Goal: Communication & Community: Ask a question

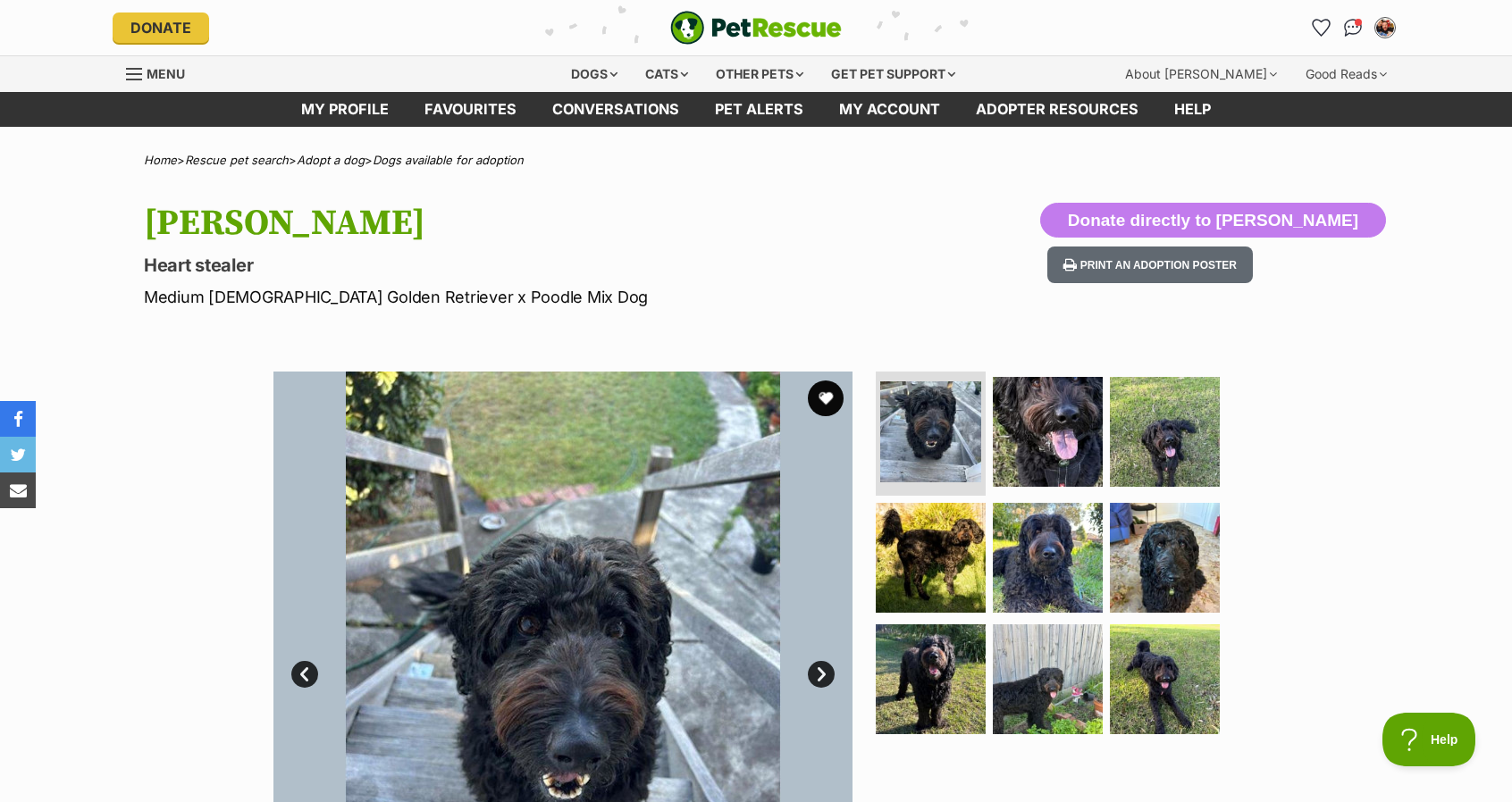
click at [137, 636] on div "Available 1 of 9 images 1 of 9 images 1 of 9 images 1 of 9 images 1 of 9 images…" at bounding box center [756, 647] width 1512 height 606
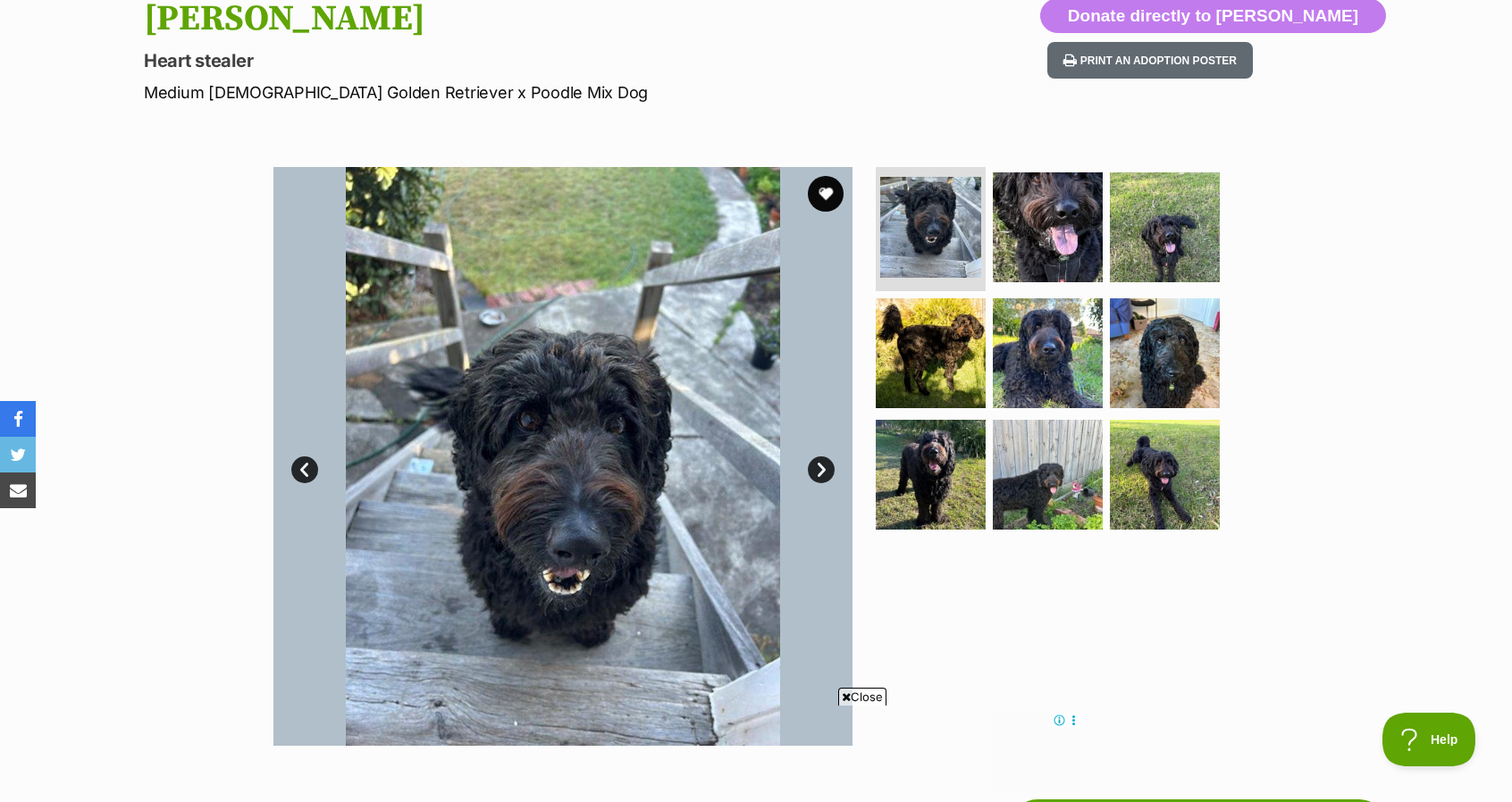
scroll to position [214, 0]
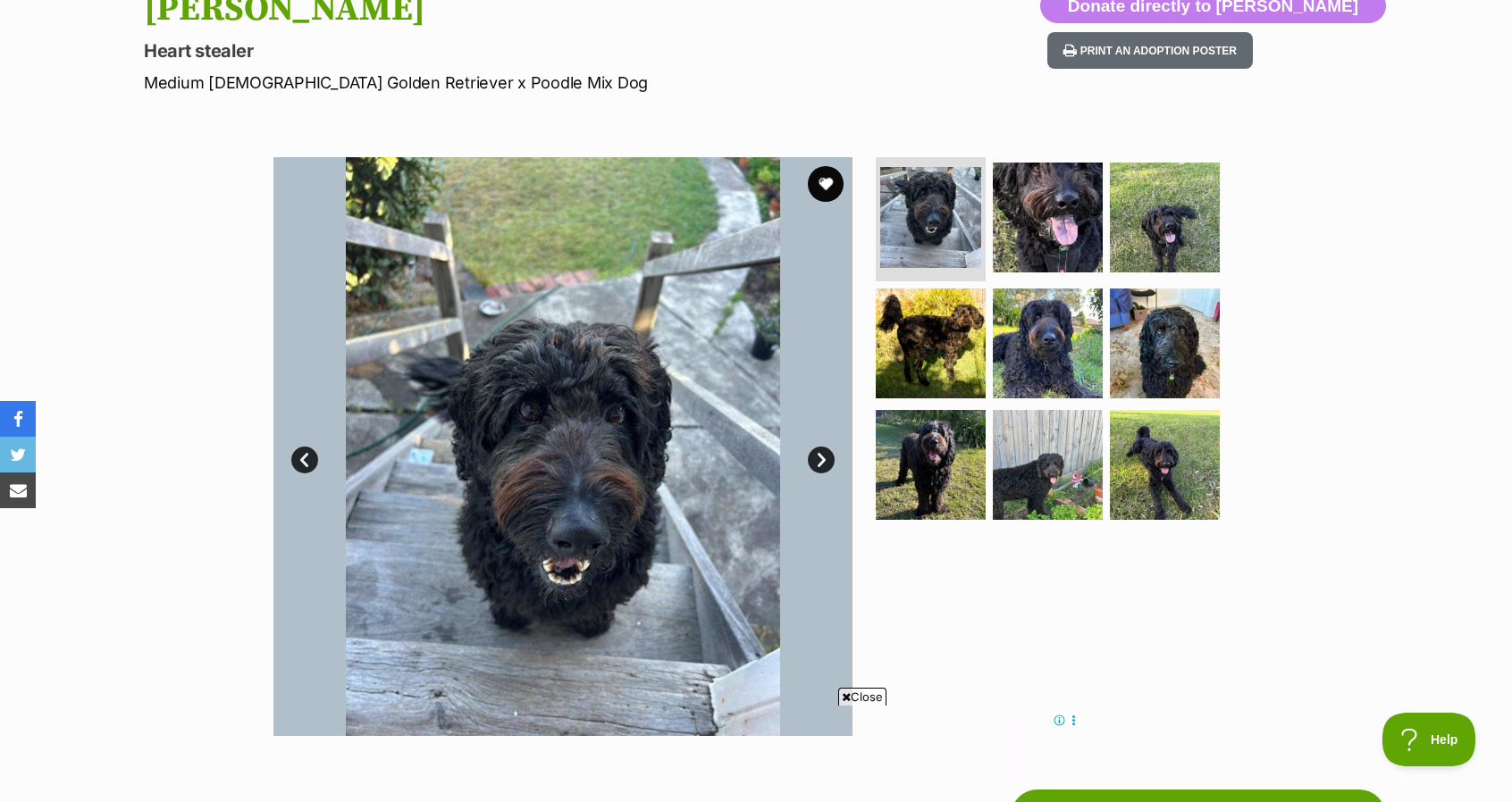
click at [817, 461] on link "Next" at bounding box center [821, 460] width 27 height 27
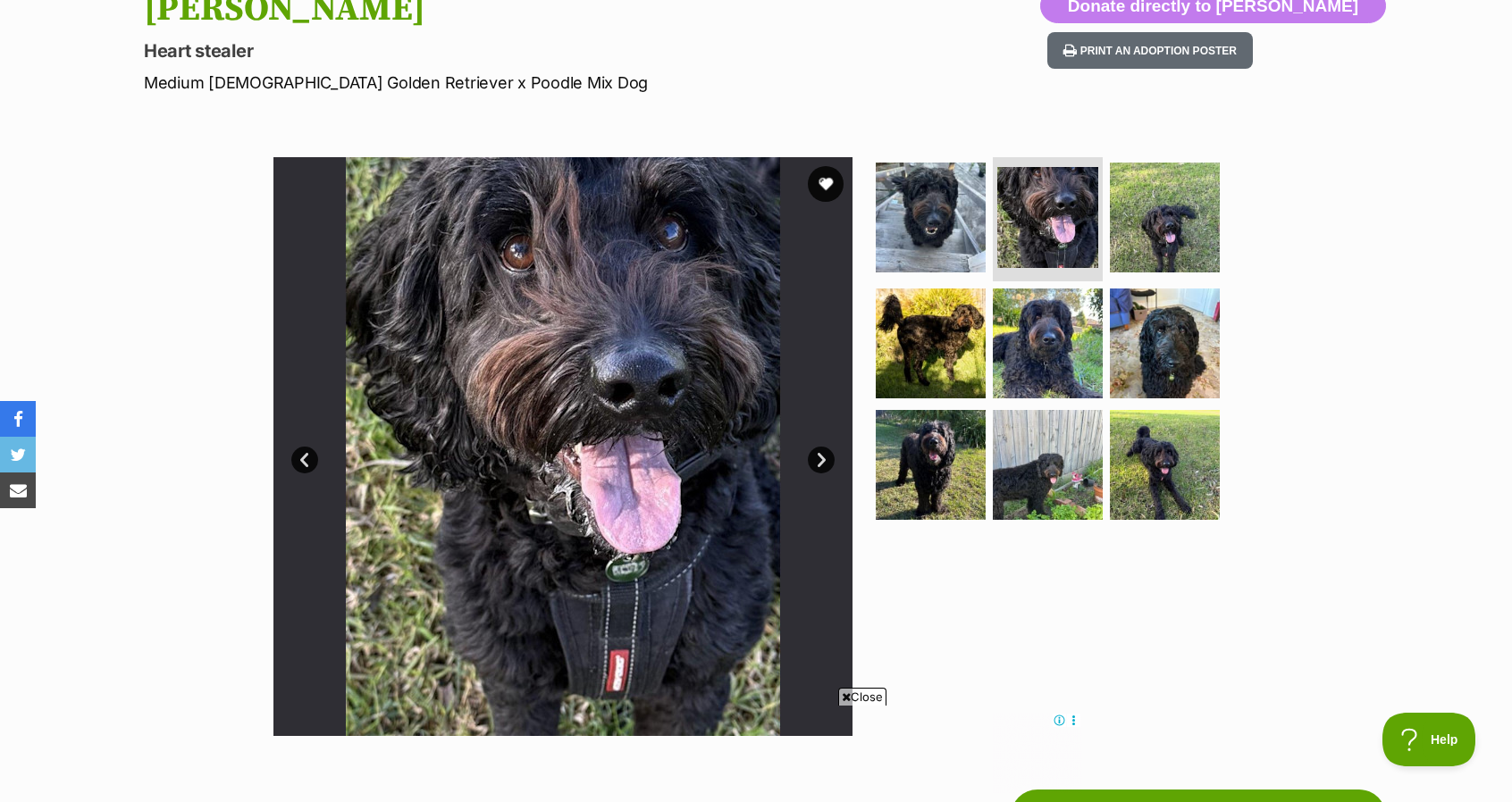
click at [817, 461] on link "Next" at bounding box center [821, 460] width 27 height 27
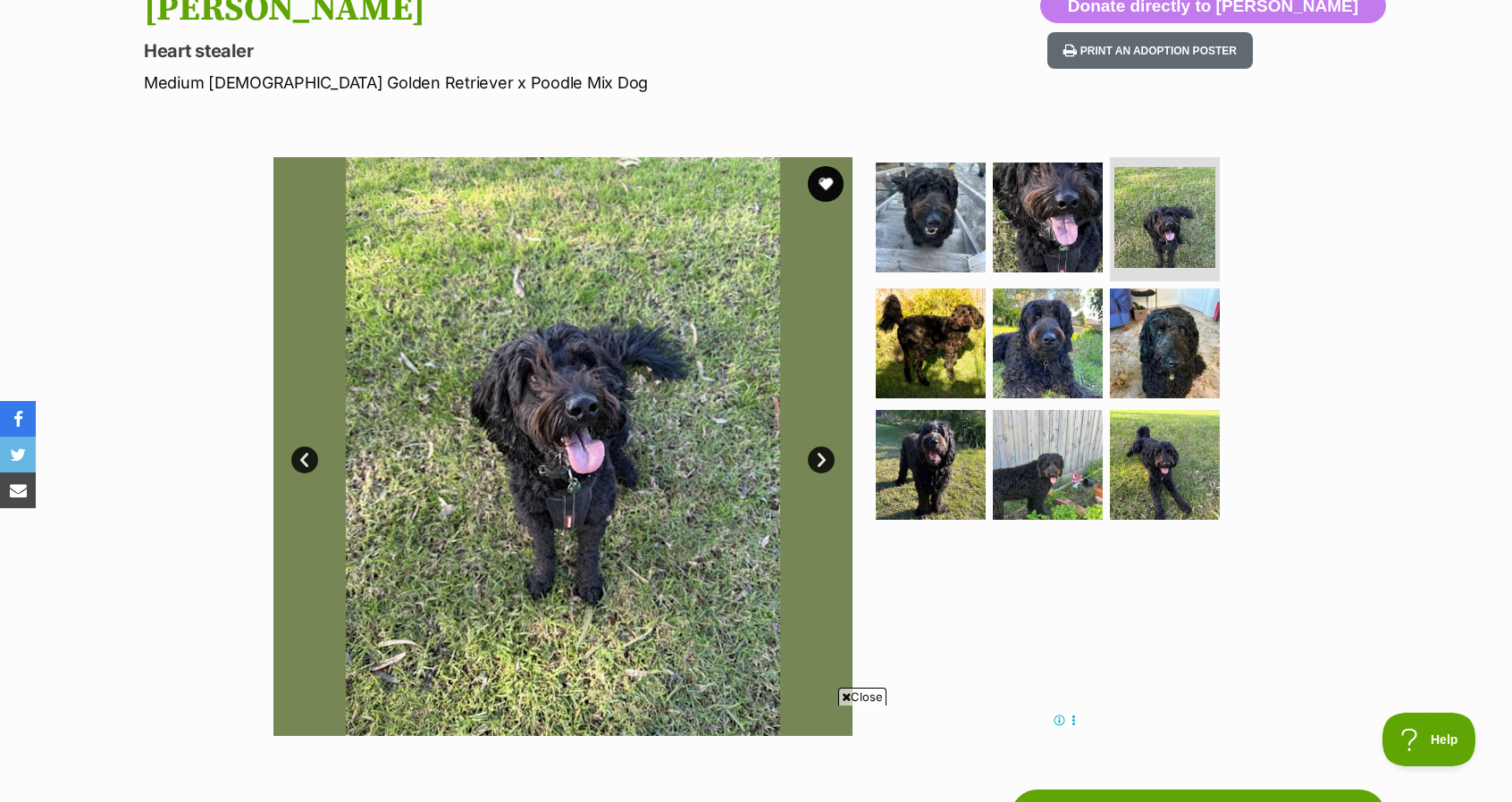
click at [817, 461] on link "Next" at bounding box center [821, 460] width 27 height 27
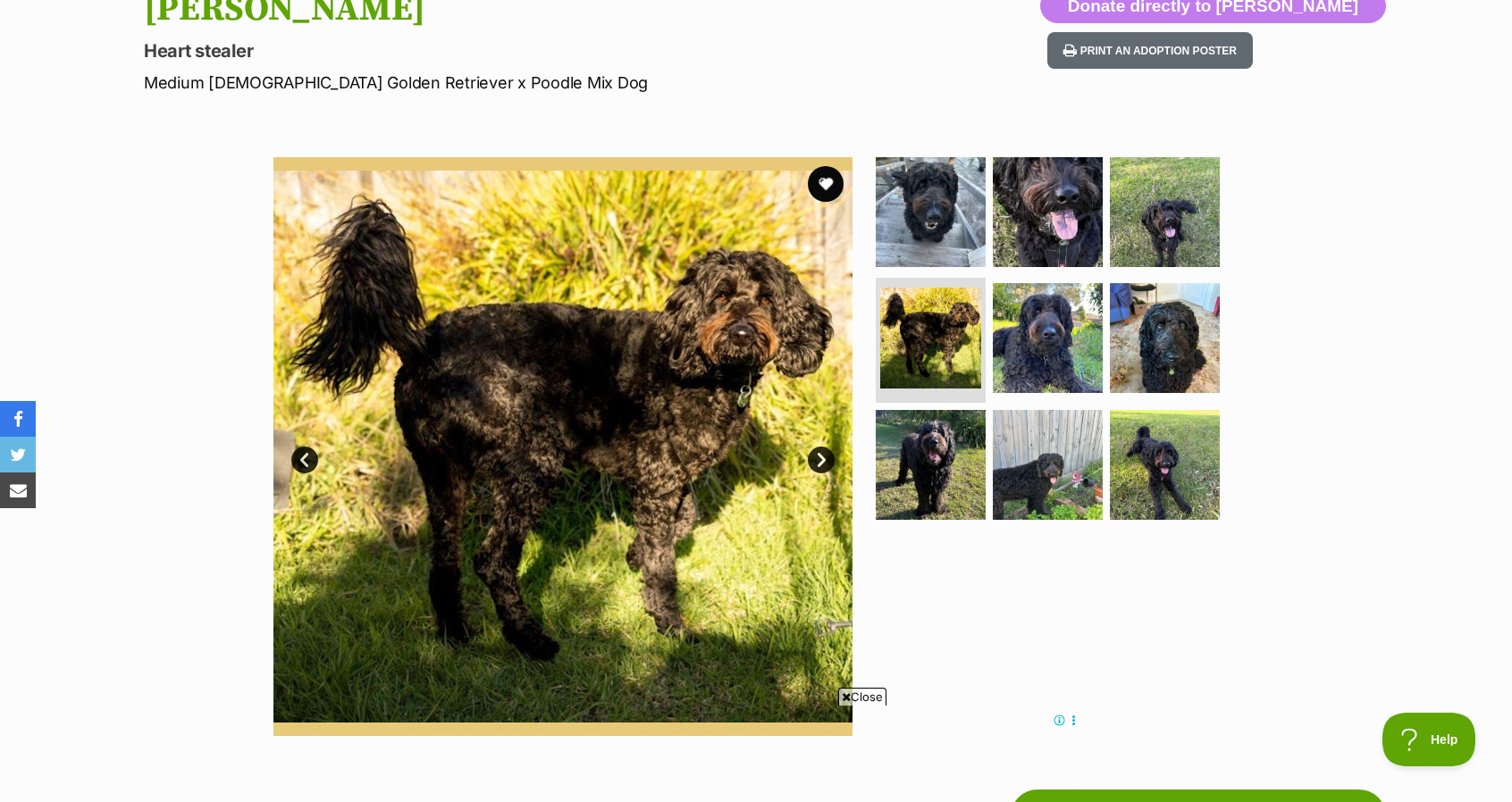
click at [817, 461] on link "Next" at bounding box center [821, 460] width 27 height 27
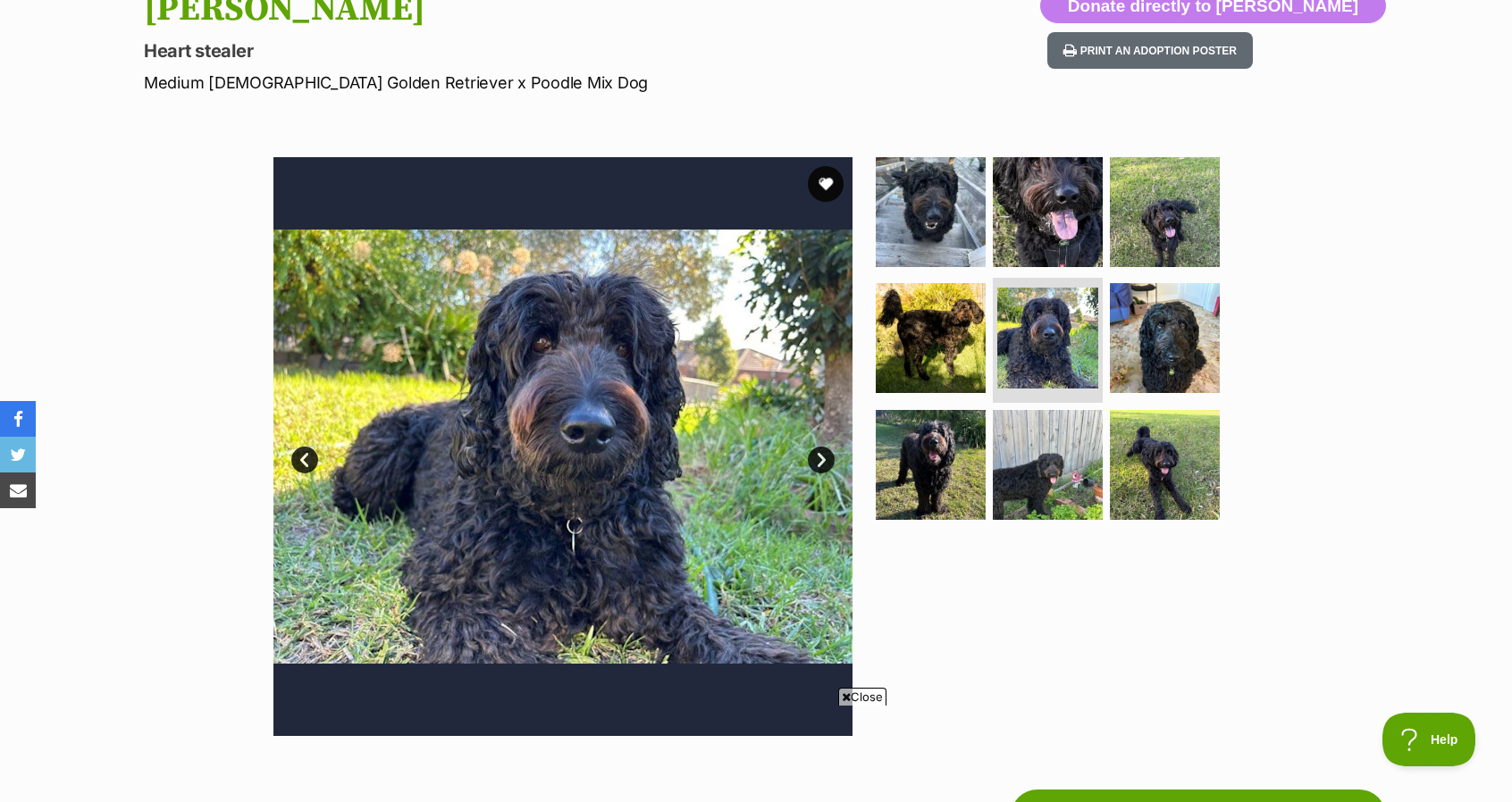
scroll to position [0, 0]
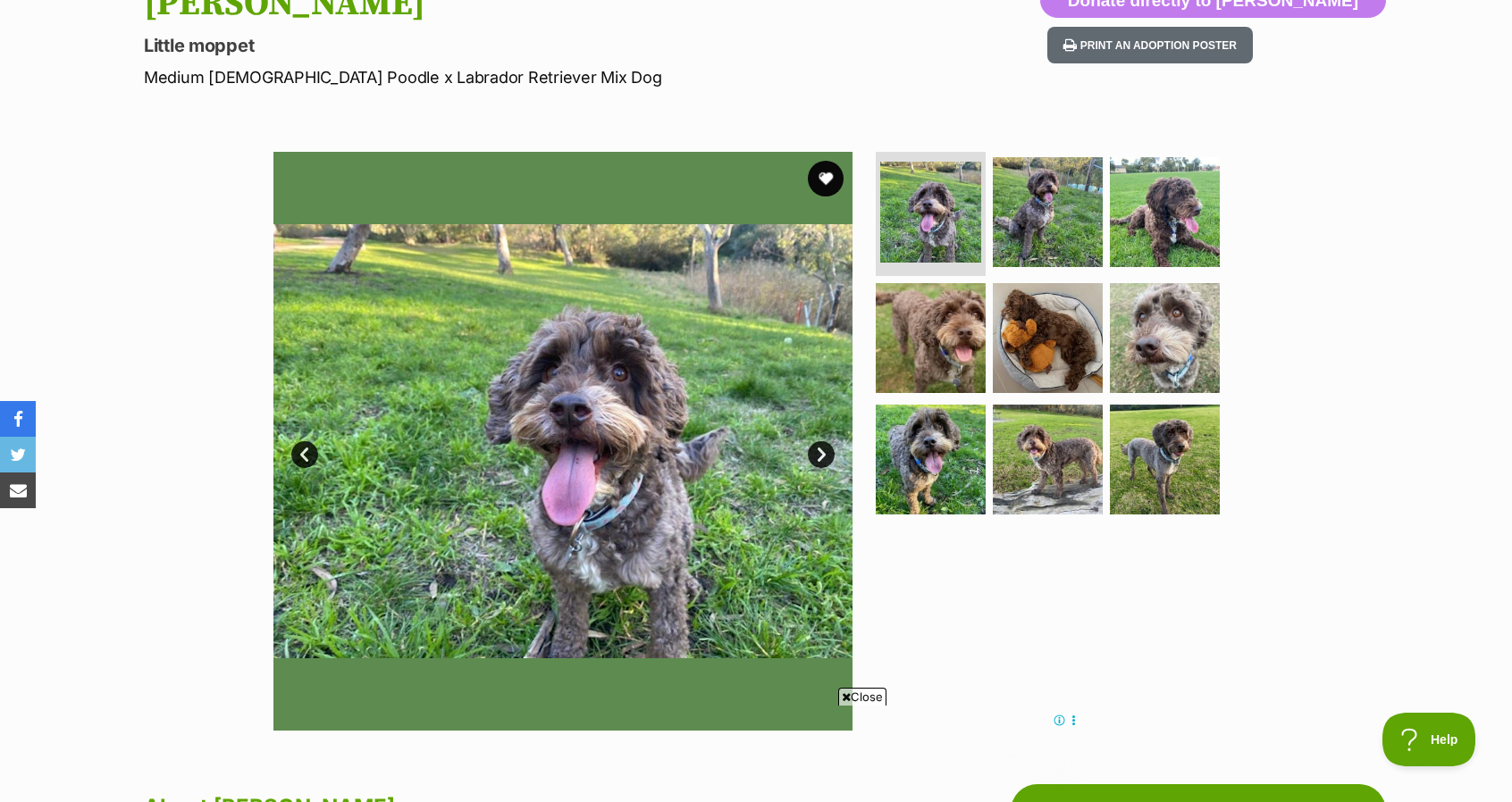
scroll to position [204, 0]
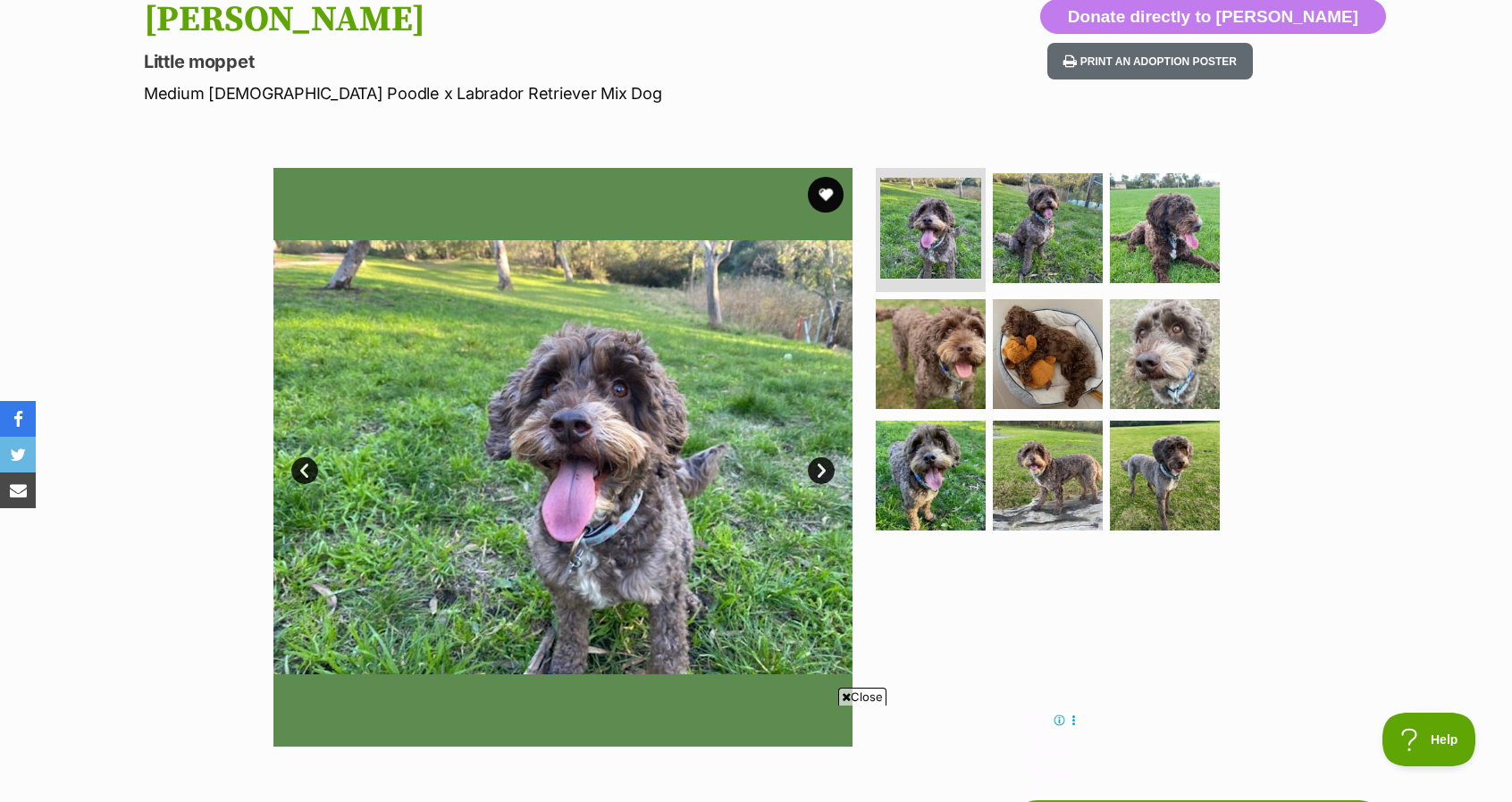
click at [825, 463] on link "Next" at bounding box center [821, 471] width 27 height 27
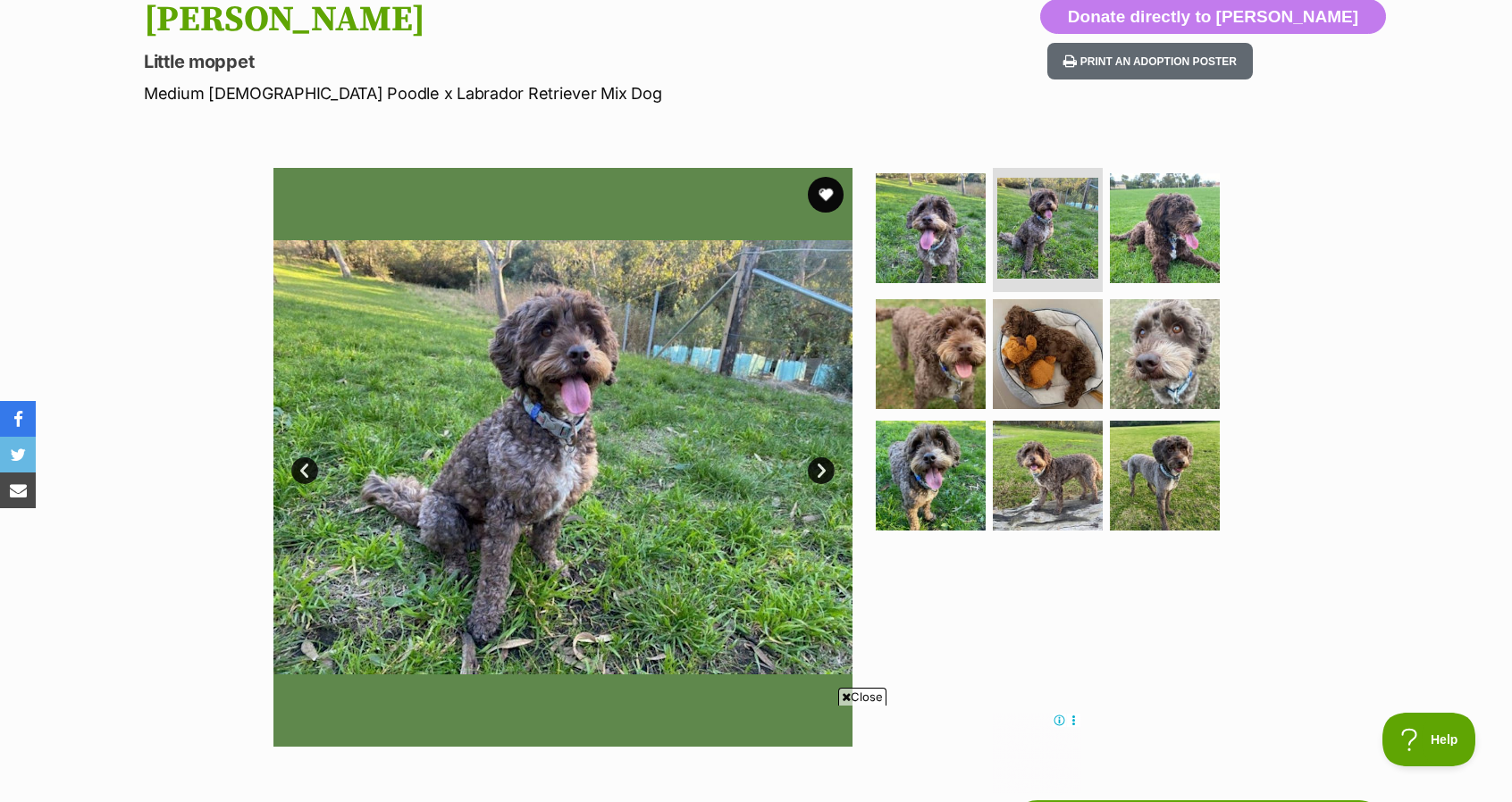
click at [825, 463] on link "Next" at bounding box center [821, 471] width 27 height 27
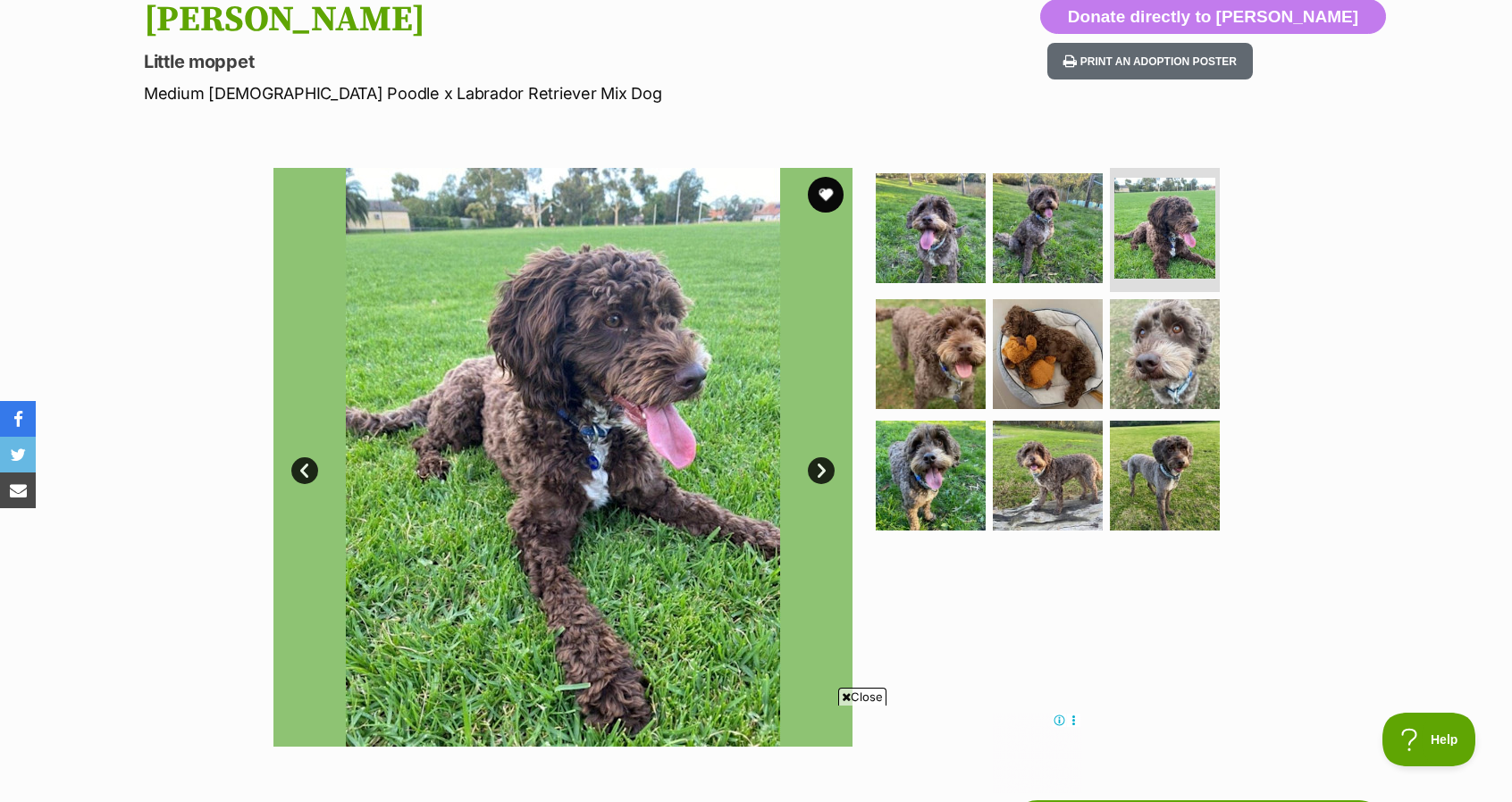
click at [825, 463] on link "Next" at bounding box center [821, 471] width 27 height 27
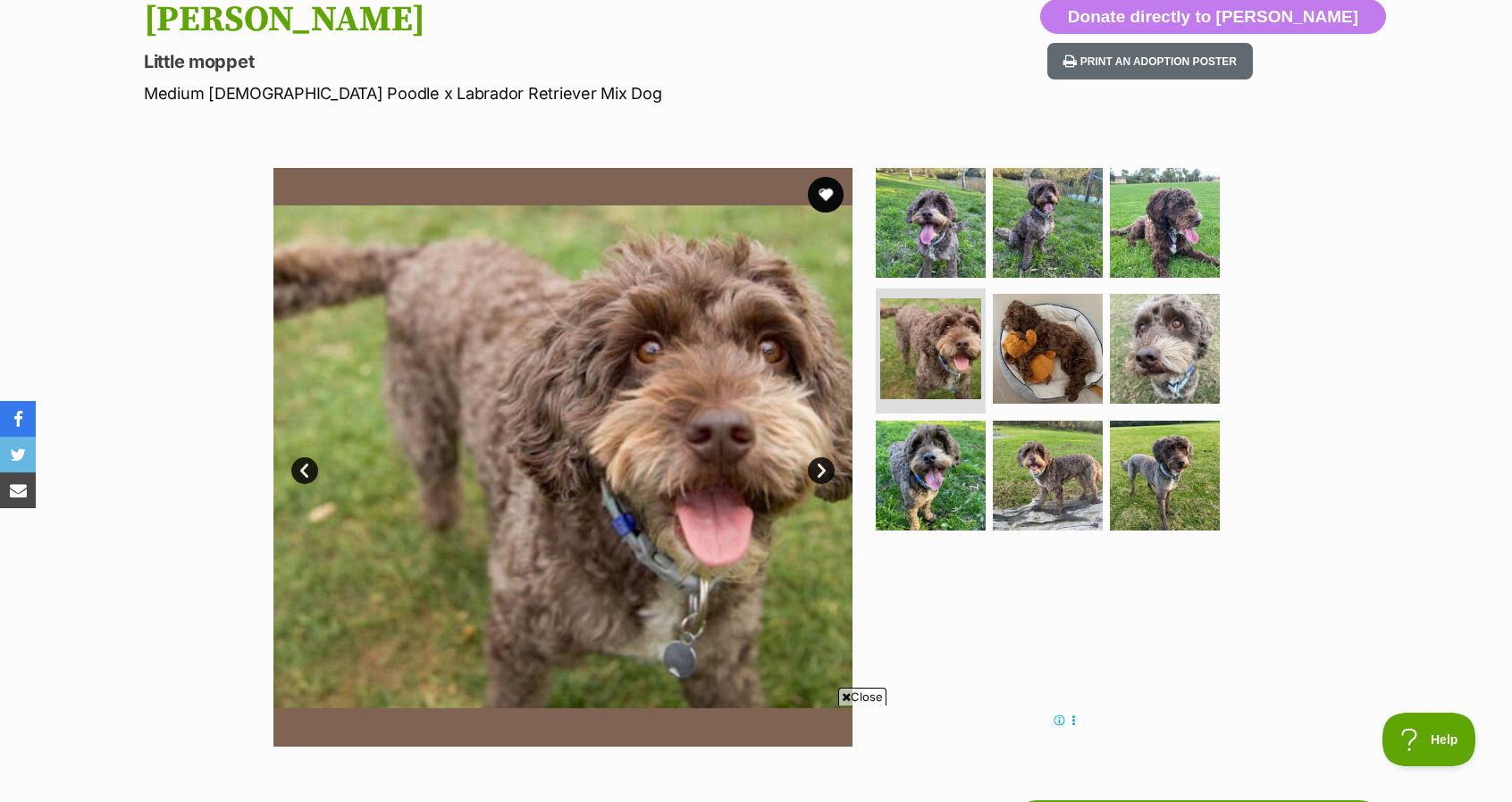
click at [825, 463] on link "Next" at bounding box center [821, 471] width 27 height 27
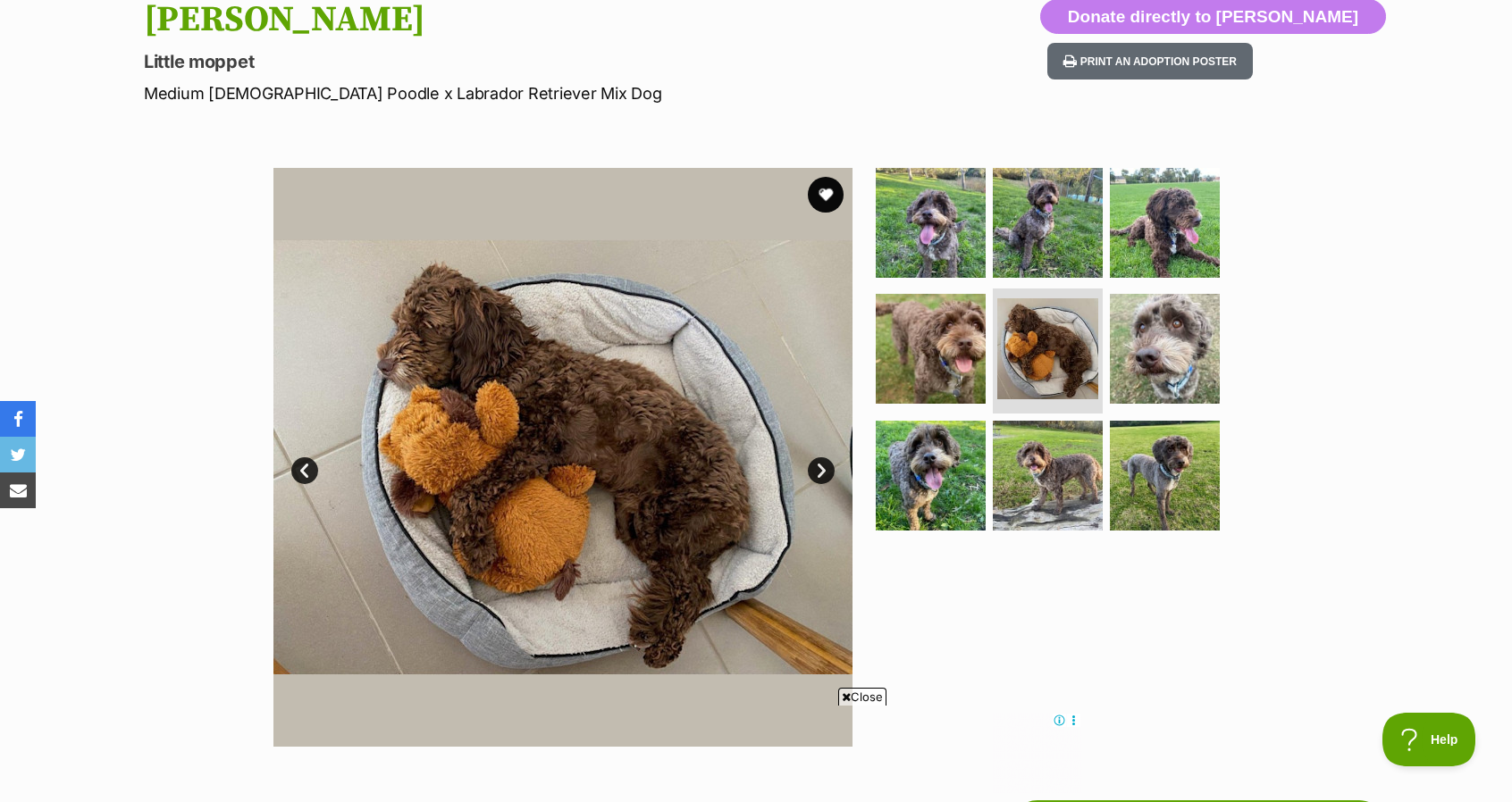
click at [825, 463] on link "Next" at bounding box center [821, 471] width 27 height 27
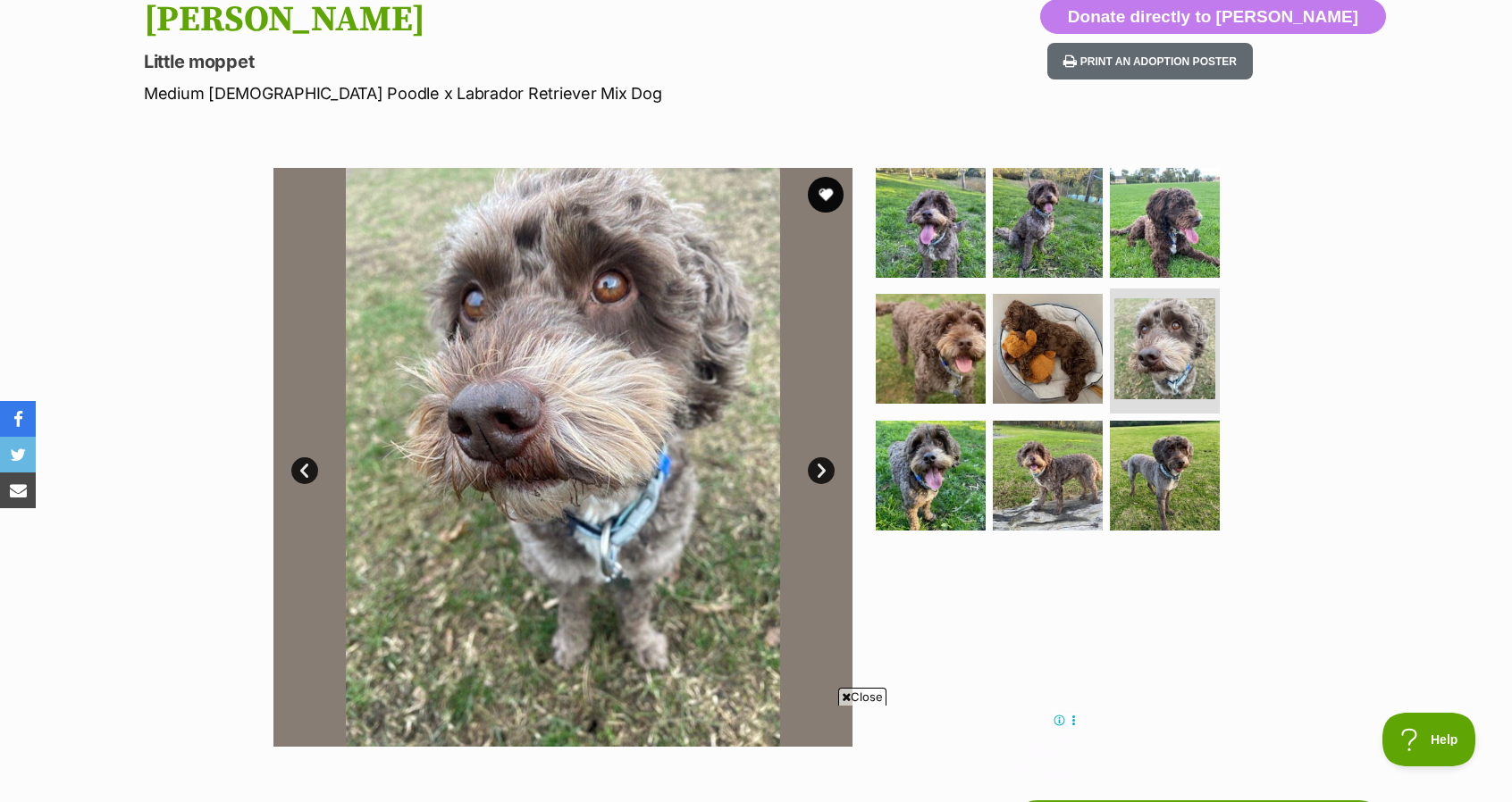
click at [825, 463] on link "Next" at bounding box center [821, 471] width 27 height 27
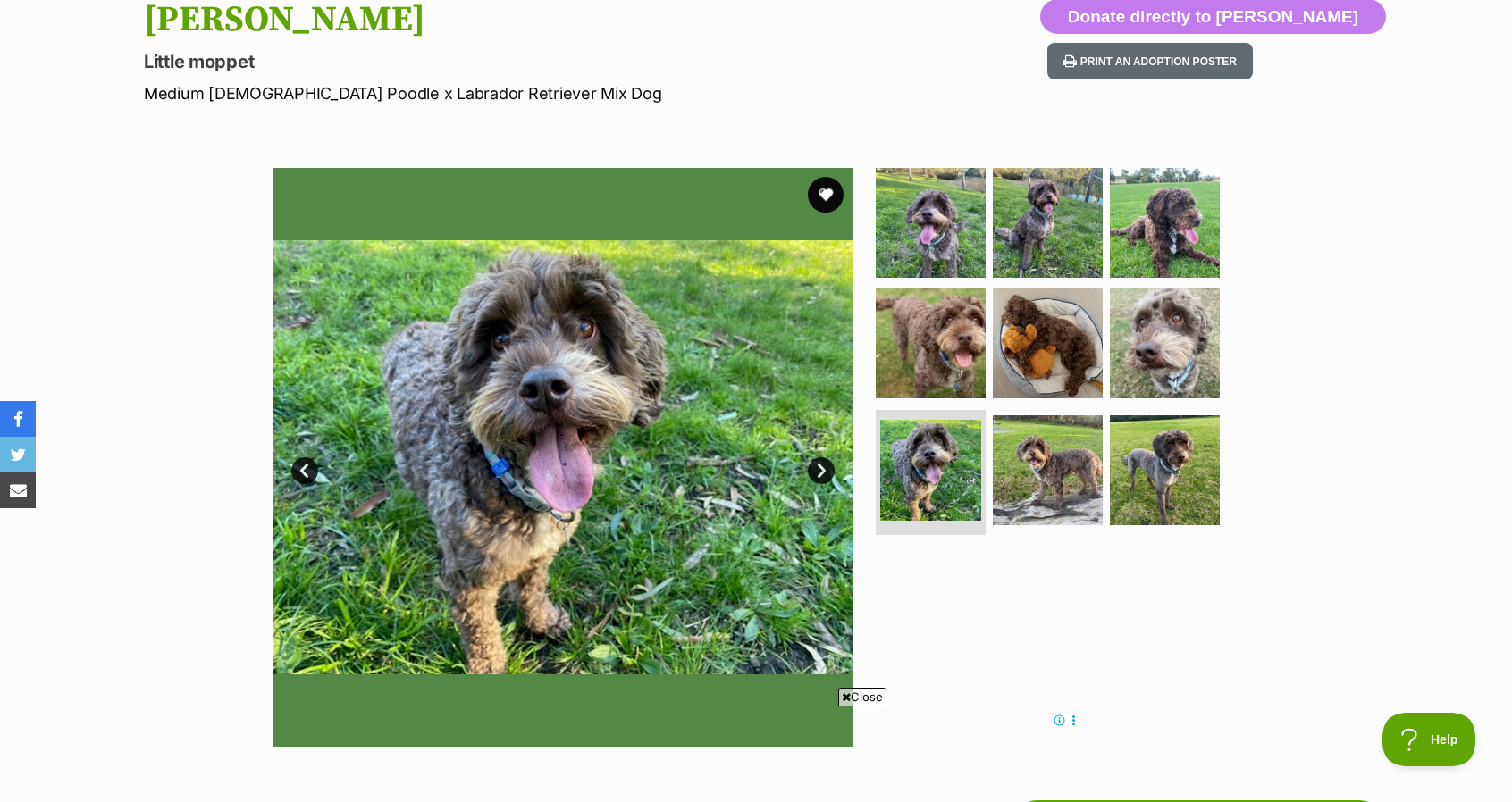
click at [825, 463] on link "Next" at bounding box center [821, 471] width 27 height 27
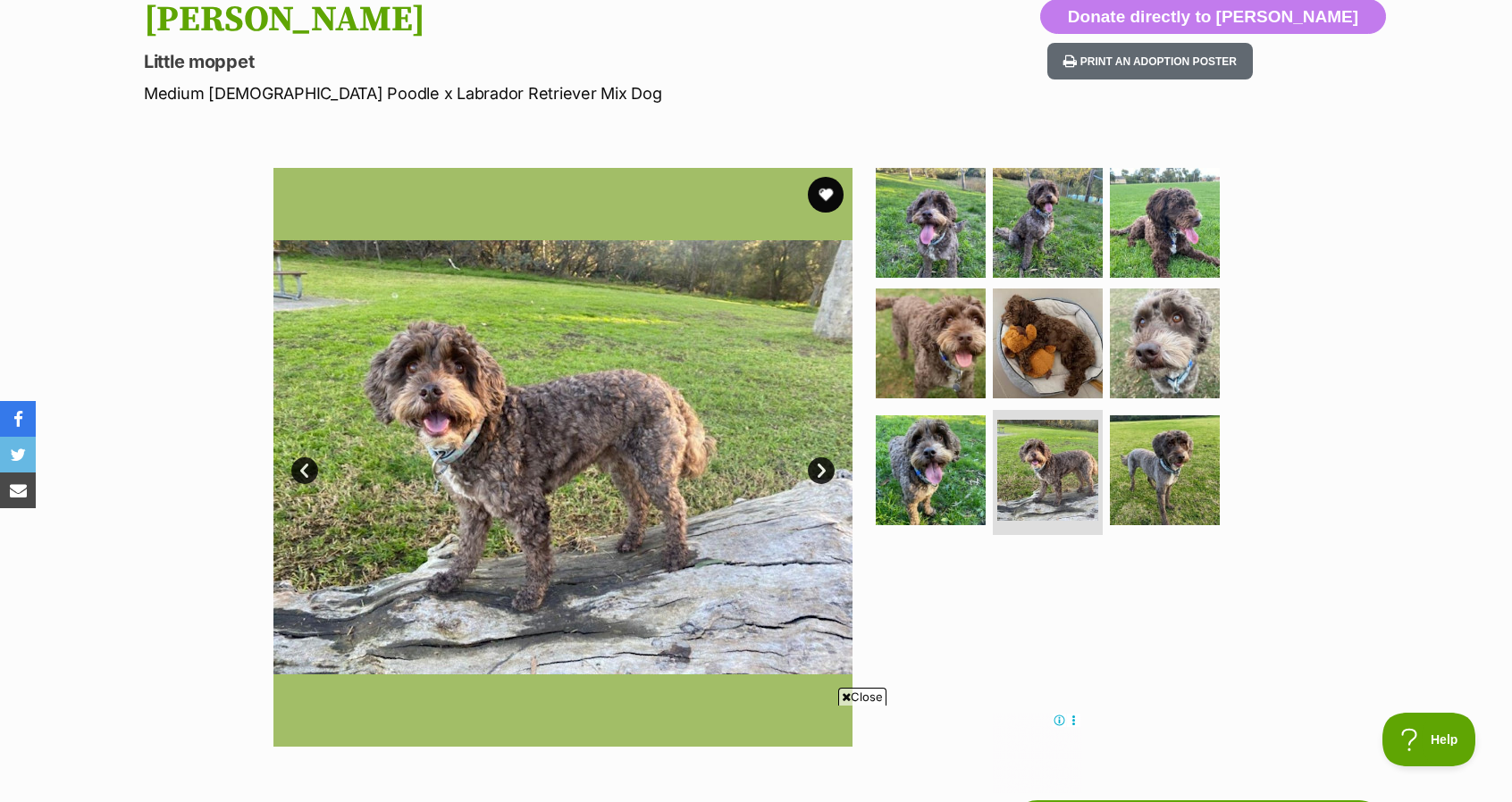
click at [825, 463] on link "Next" at bounding box center [821, 471] width 27 height 27
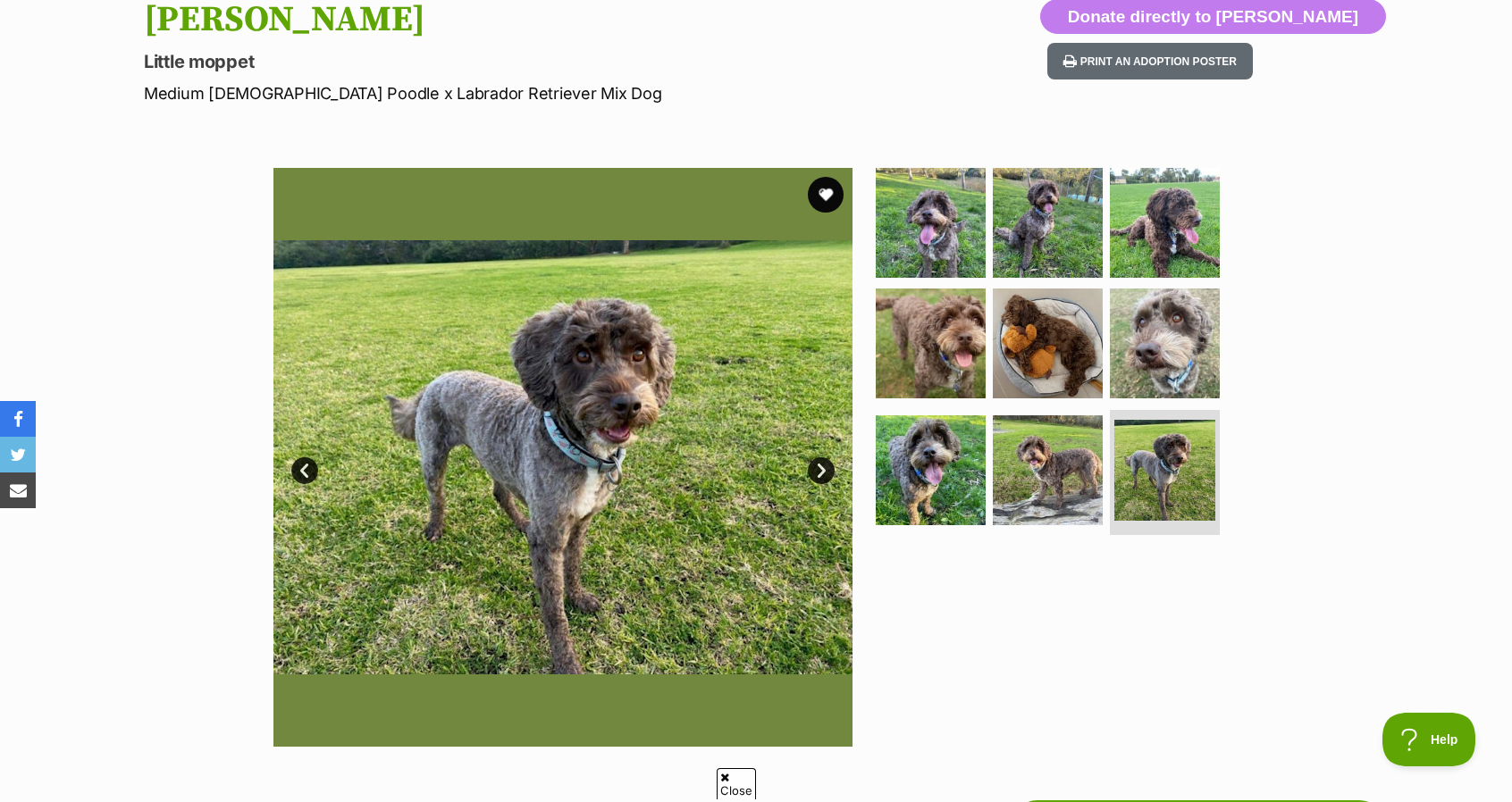
scroll to position [0, 0]
click at [825, 463] on link "Next" at bounding box center [821, 471] width 27 height 27
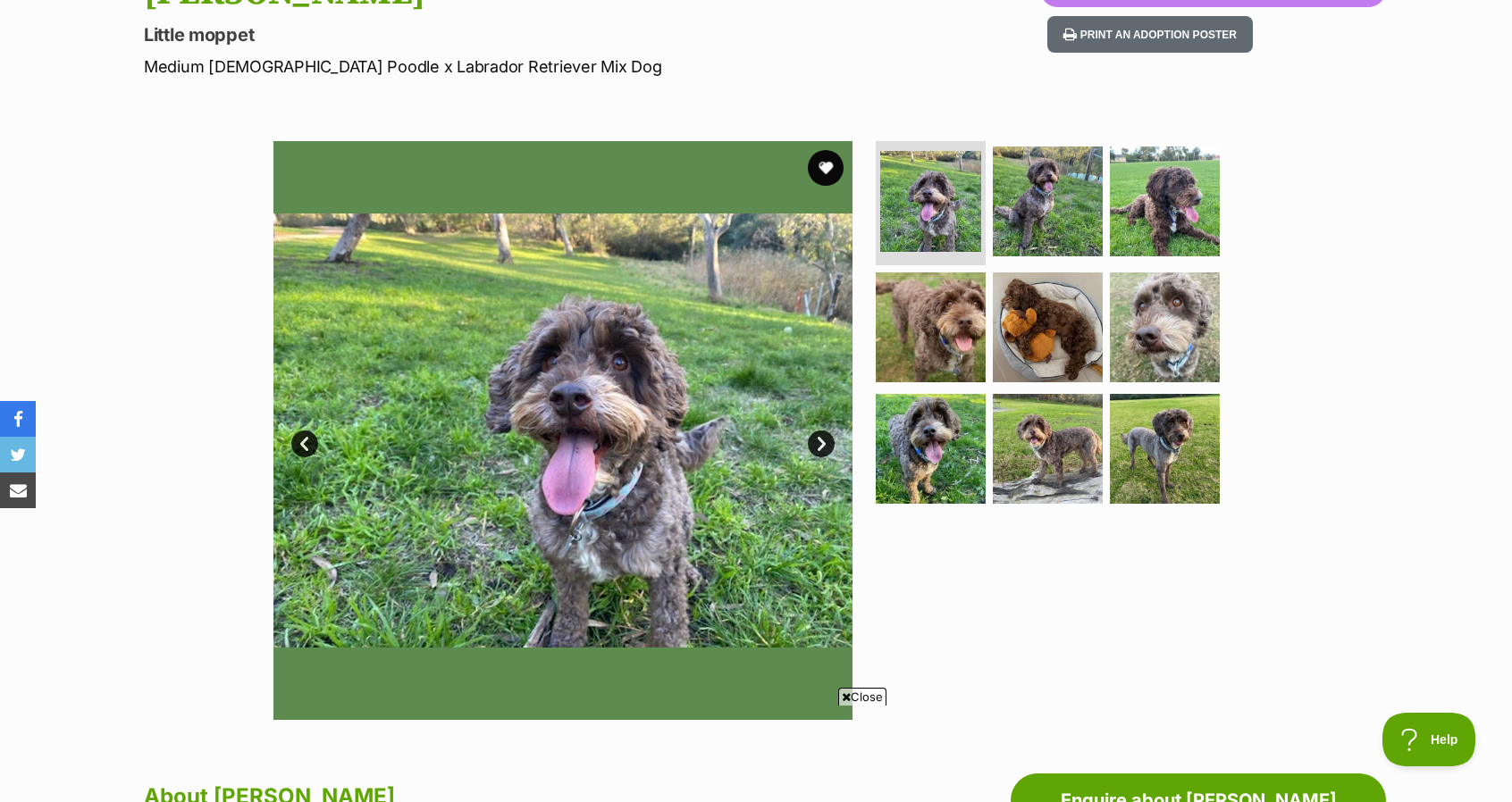
click at [77, 670] on div "Available 1 of 9 images 1 of 9 images 1 of 9 images 1 of 9 images 1 of 9 images…" at bounding box center [756, 417] width 1512 height 606
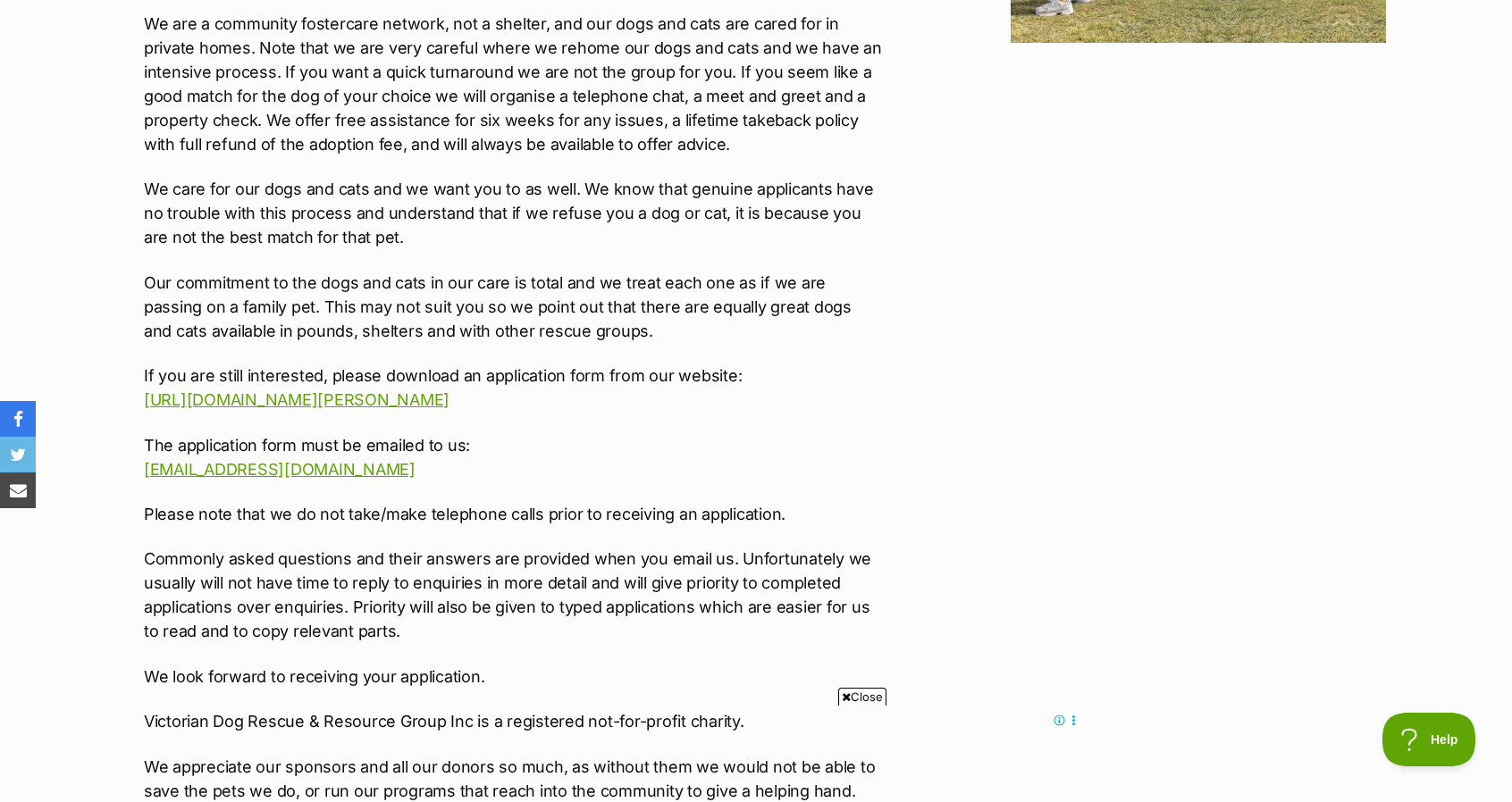
scroll to position [2562, 0]
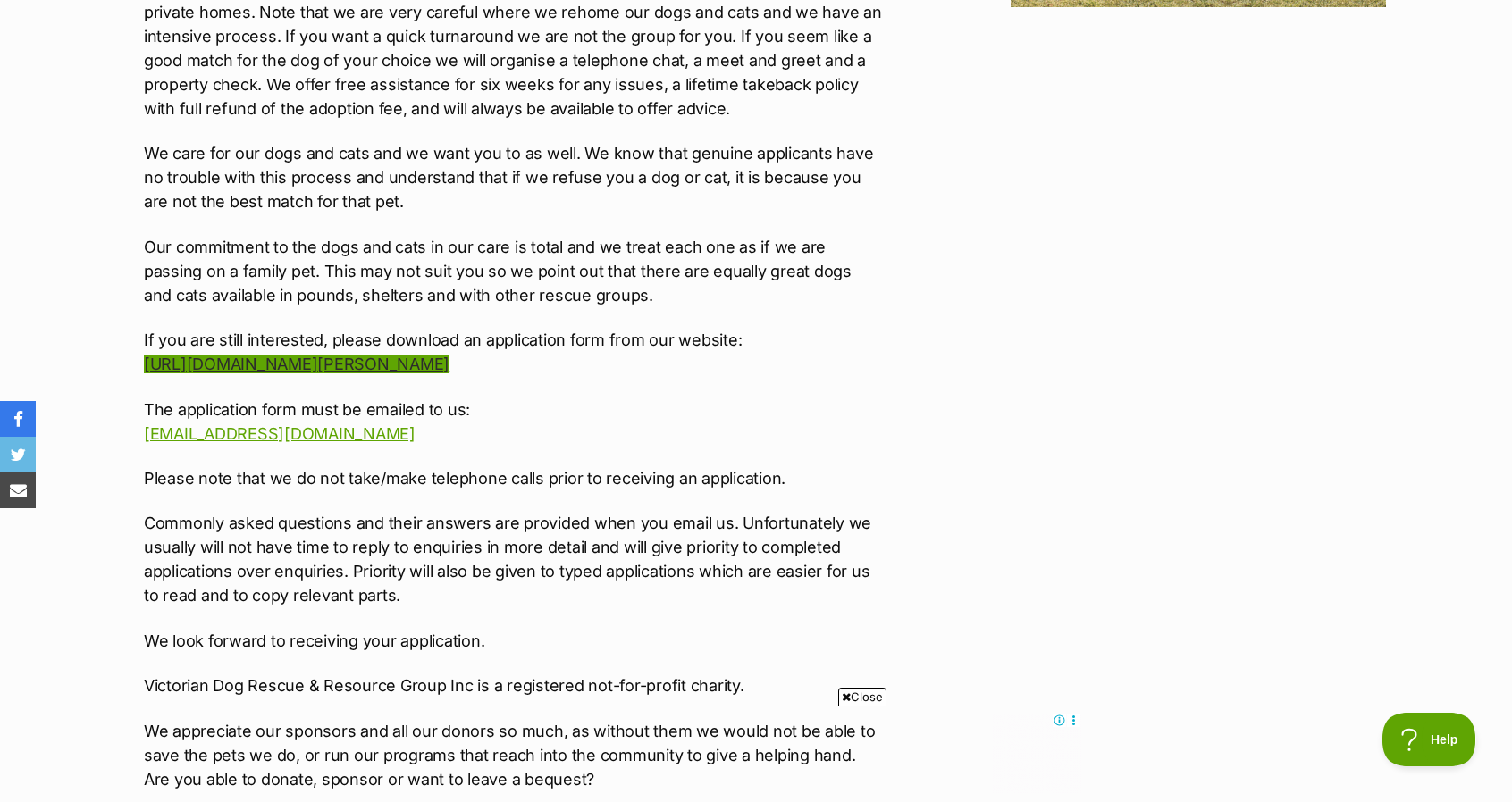
click at [322, 354] on link "http://www.victoriandogrescue.org.au/about-vicdrg/adoption-and-foster-applicati…" at bounding box center [297, 364] width 305 height 19
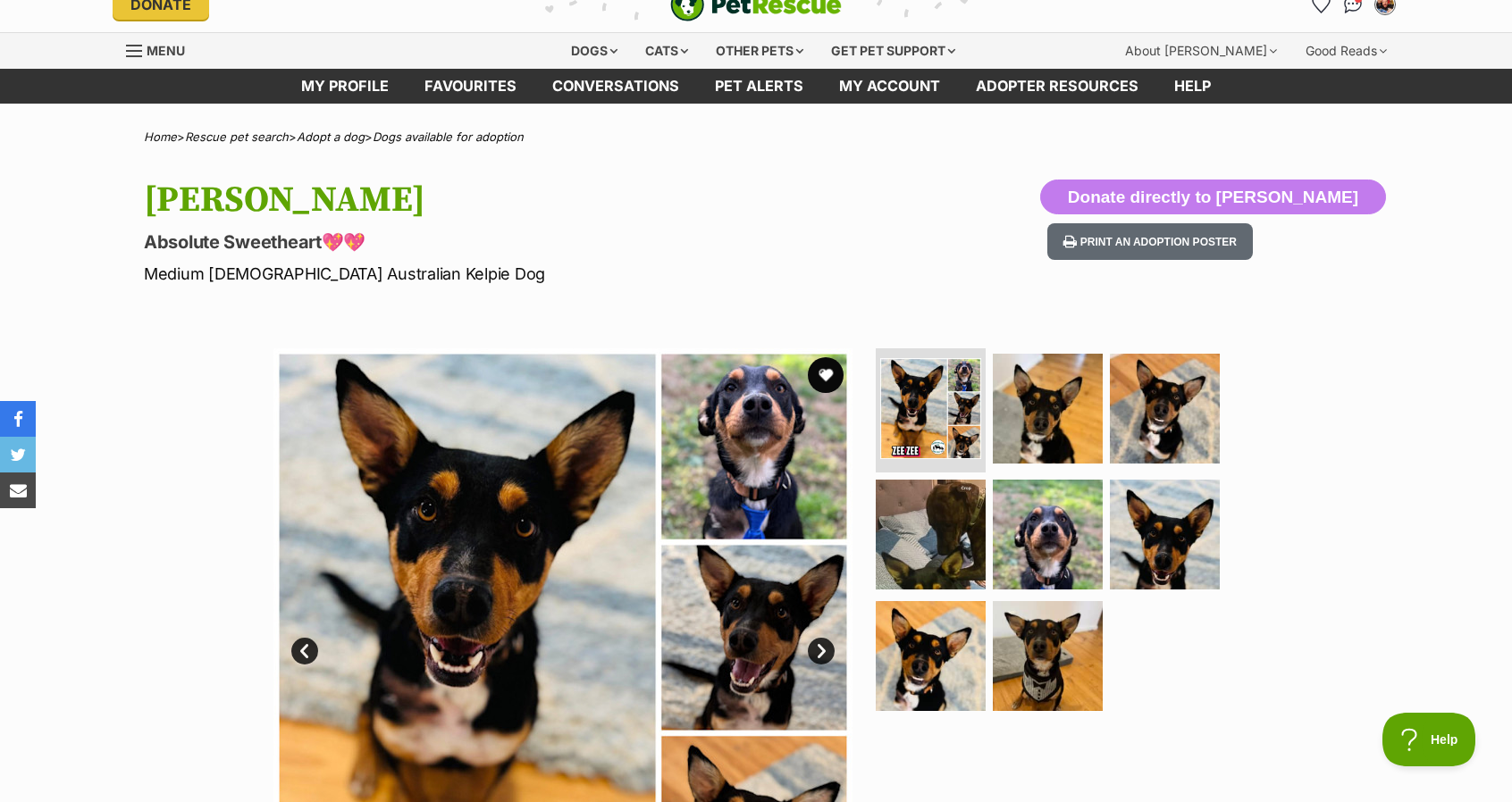
click at [140, 658] on div "Available 1 of 8 images 1 of 8 images 1 of 8 images 1 of 8 images 1 of 8 images…" at bounding box center [756, 624] width 1512 height 606
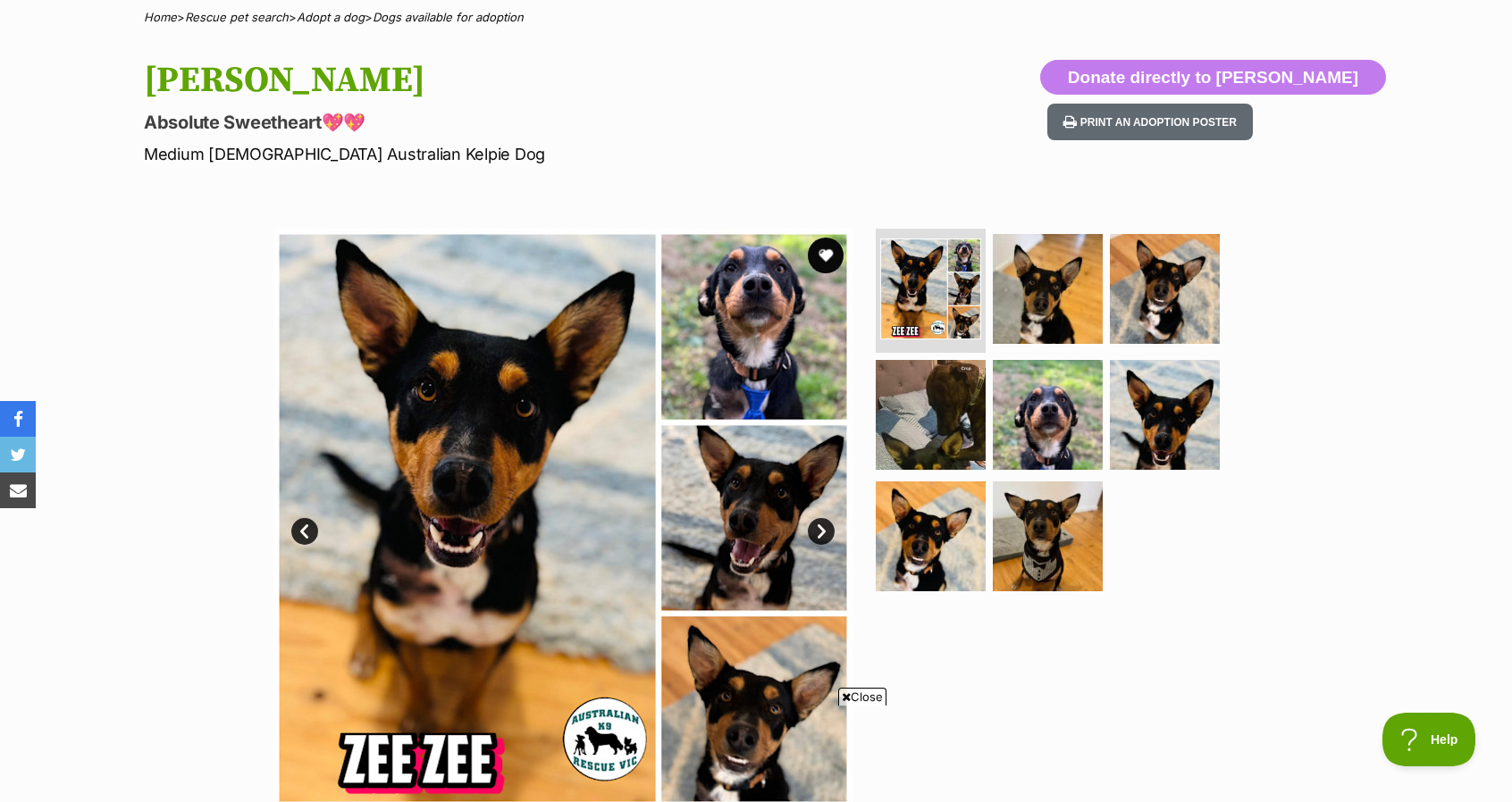
scroll to position [179, 0]
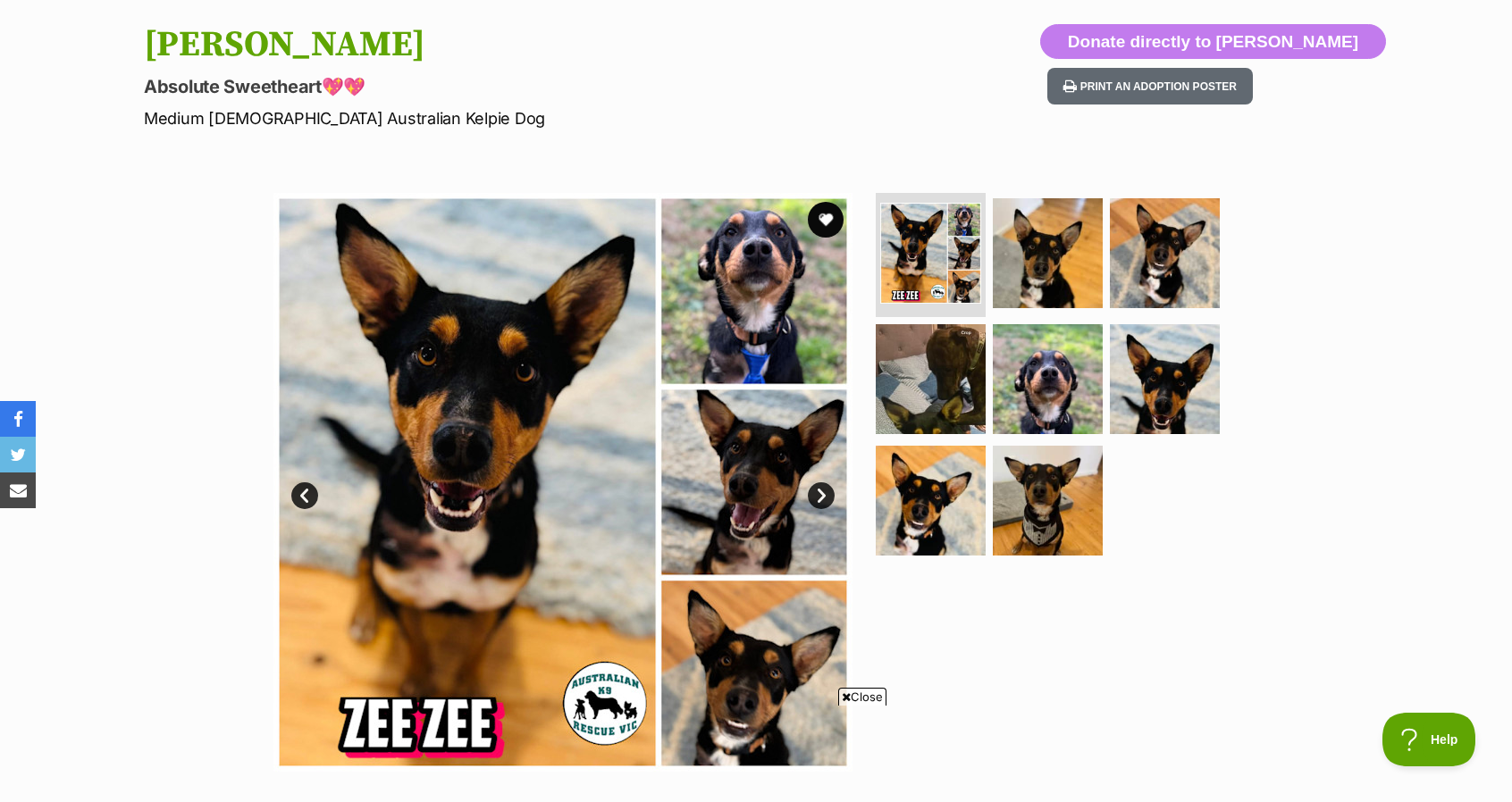
click at [818, 498] on link "Next" at bounding box center [821, 496] width 27 height 27
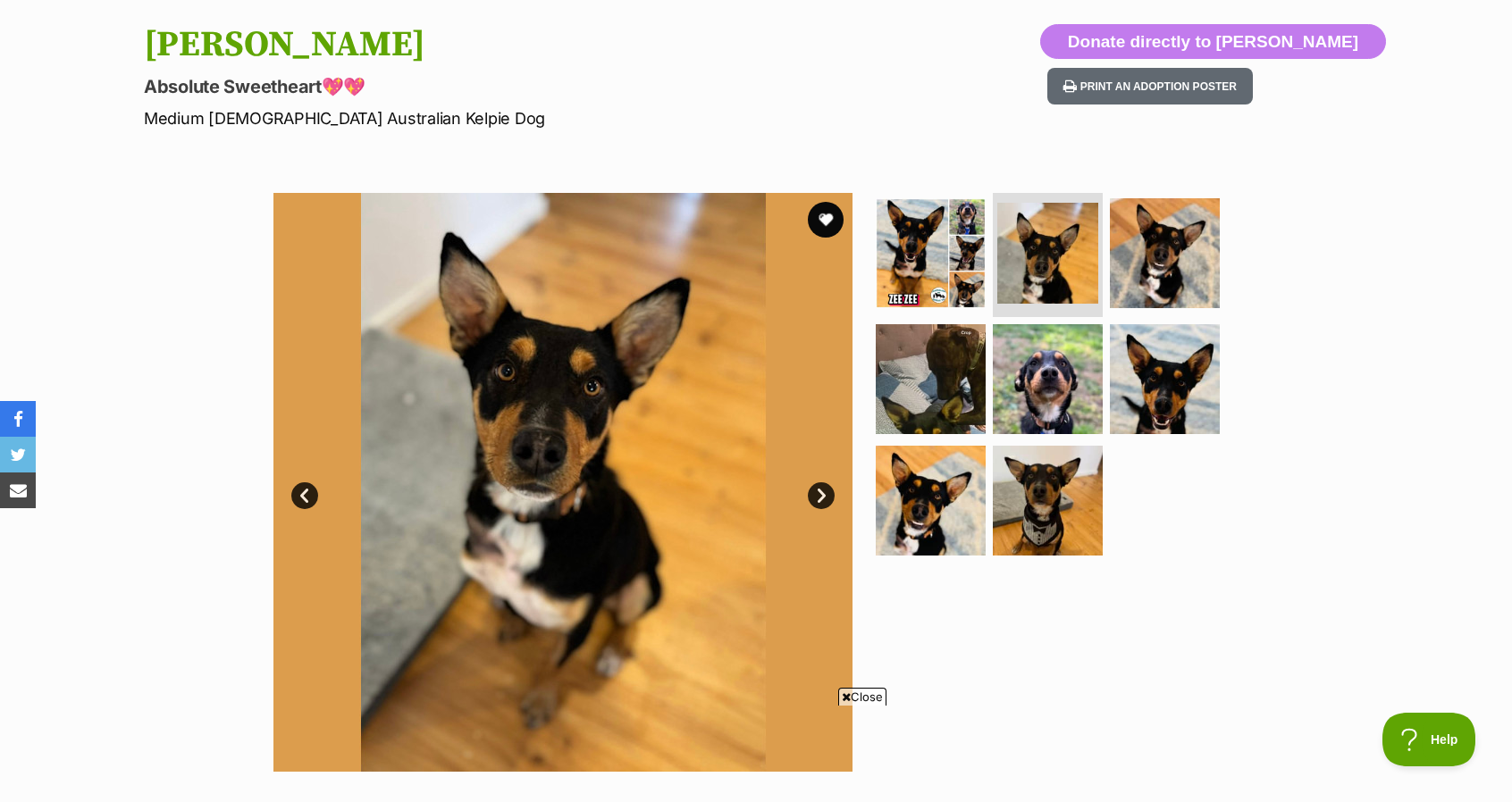
click at [818, 498] on link "Next" at bounding box center [821, 496] width 27 height 27
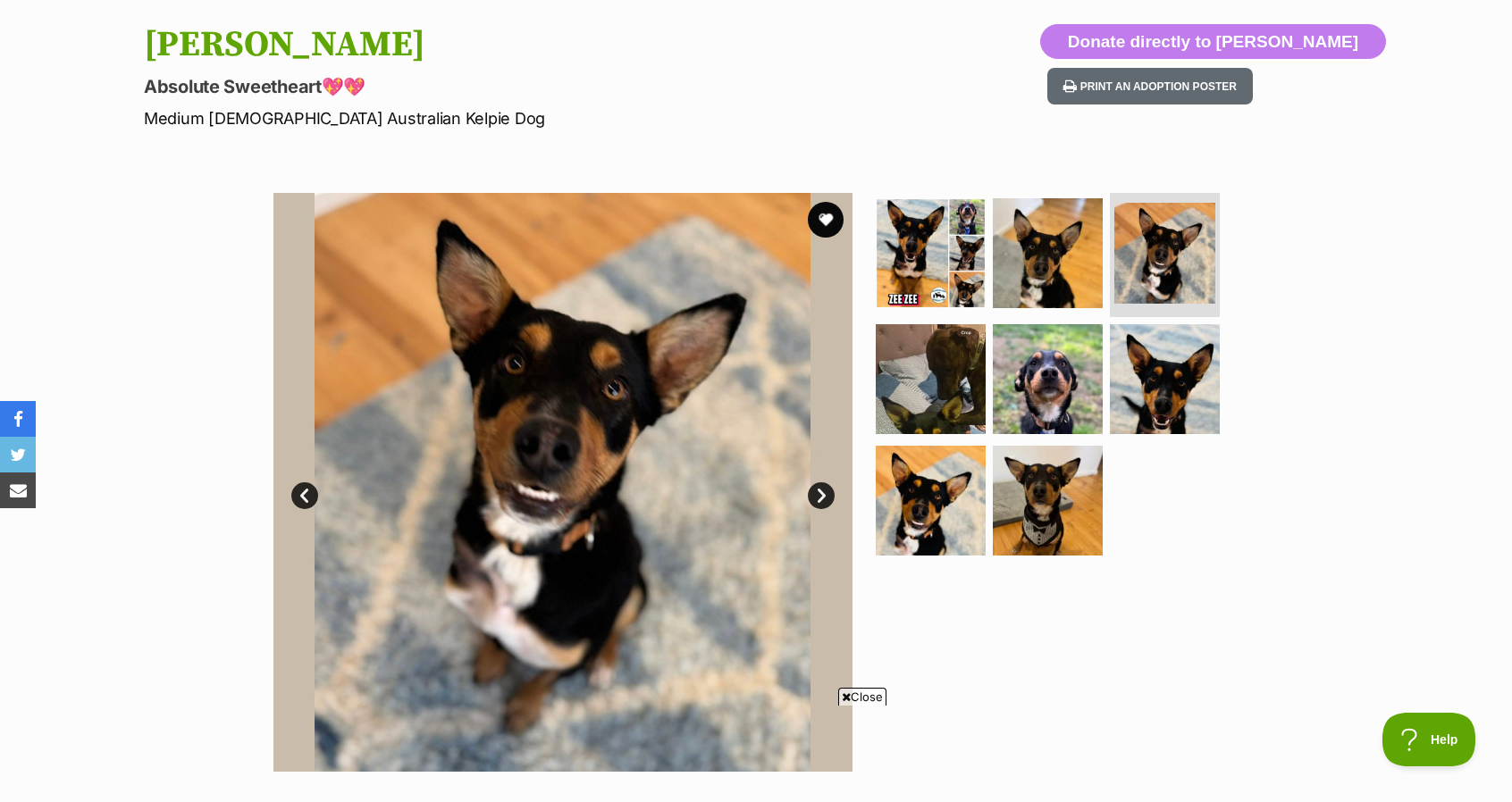
click at [818, 498] on link "Next" at bounding box center [821, 496] width 27 height 27
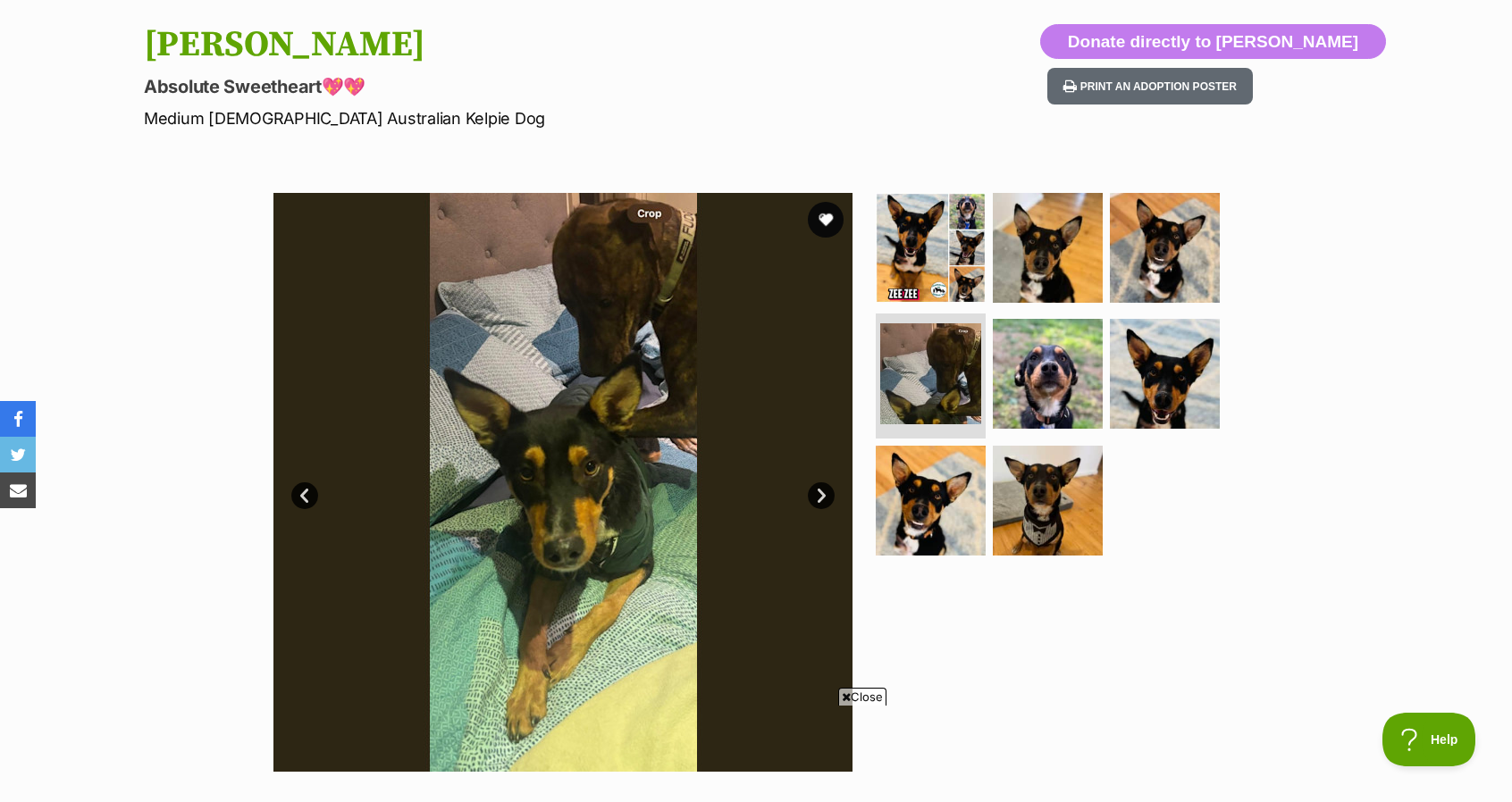
click at [818, 498] on link "Next" at bounding box center [821, 496] width 27 height 27
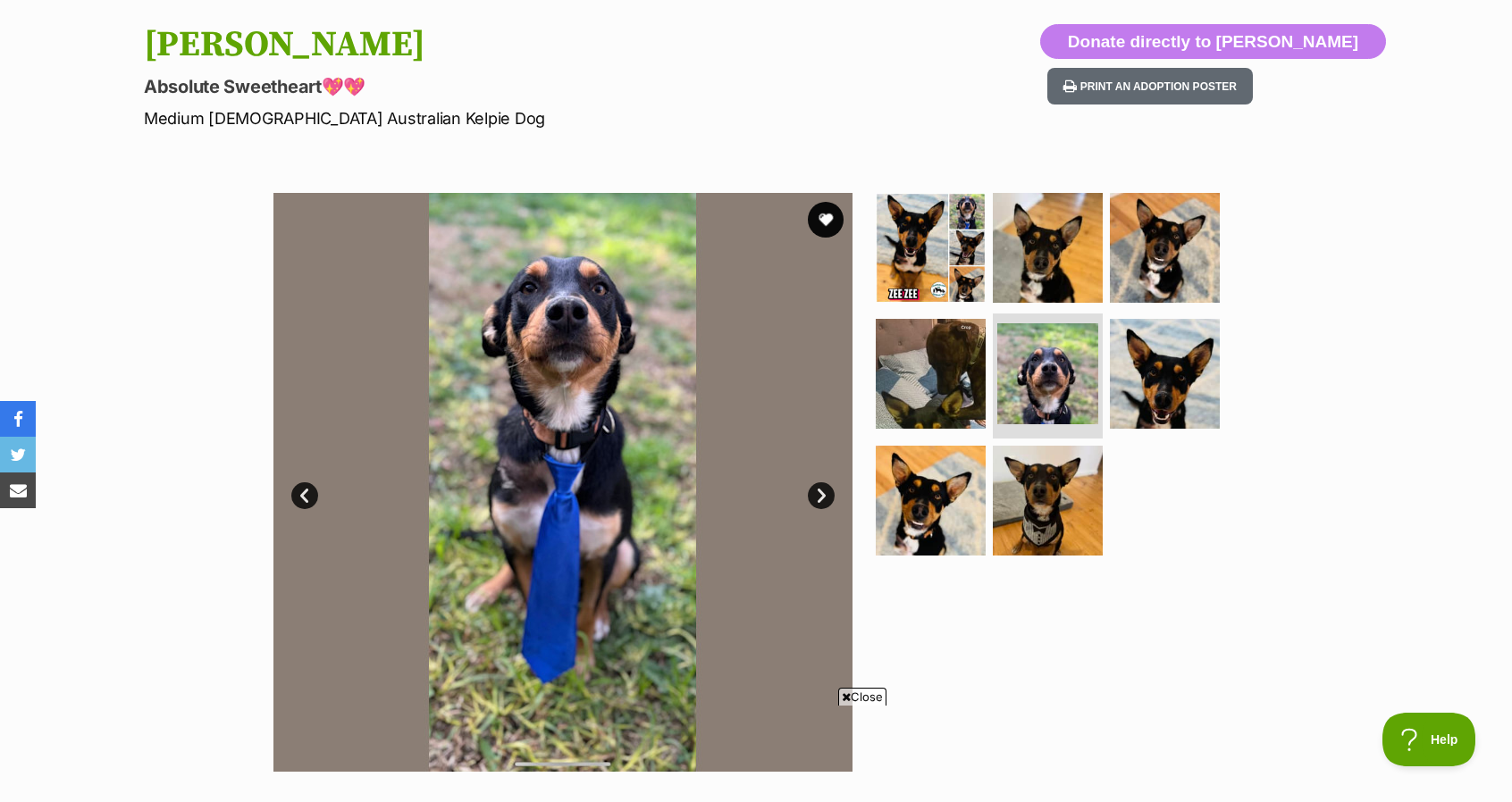
click at [818, 498] on link "Next" at bounding box center [821, 496] width 27 height 27
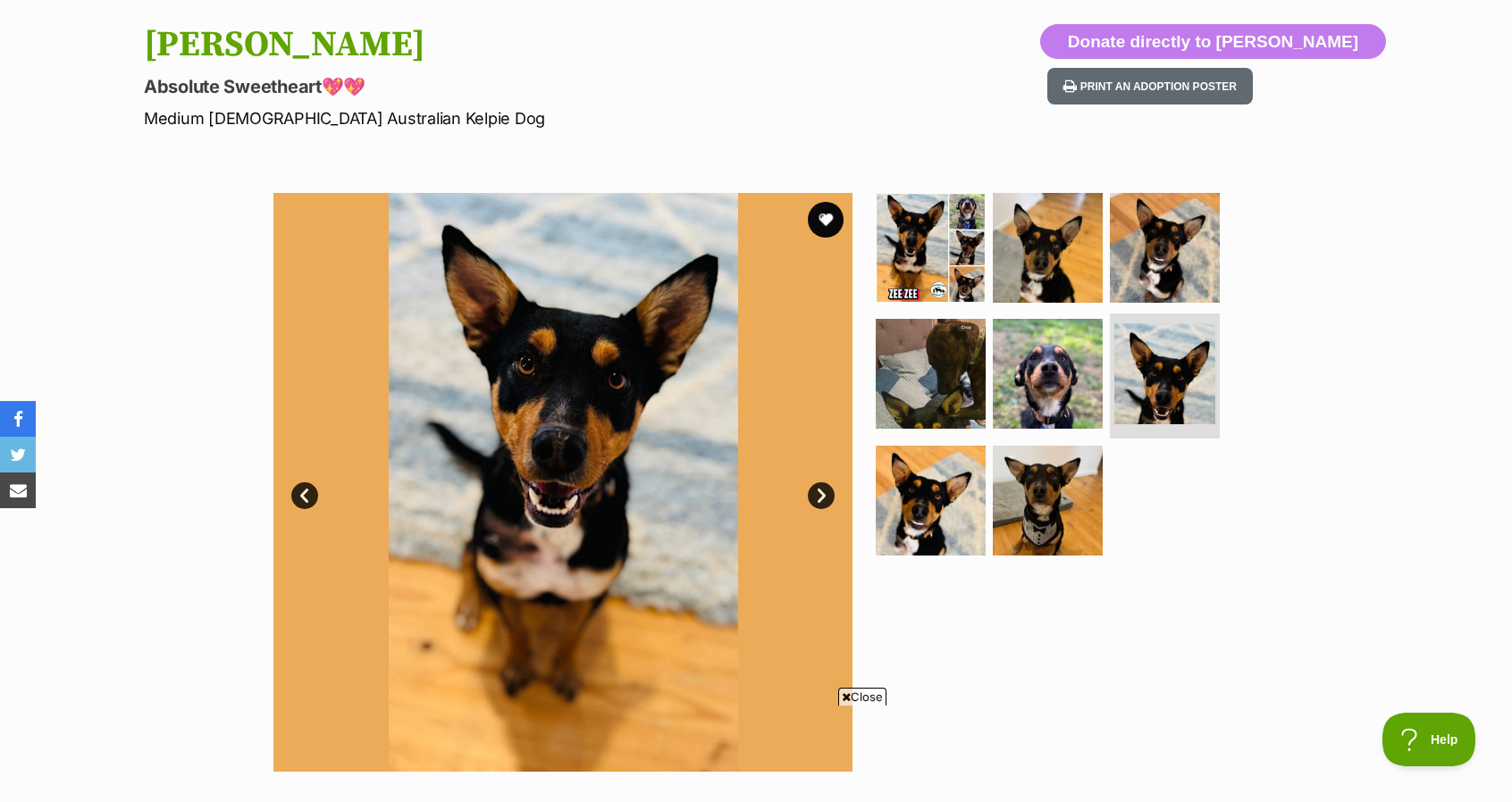
click at [818, 498] on link "Next" at bounding box center [821, 496] width 27 height 27
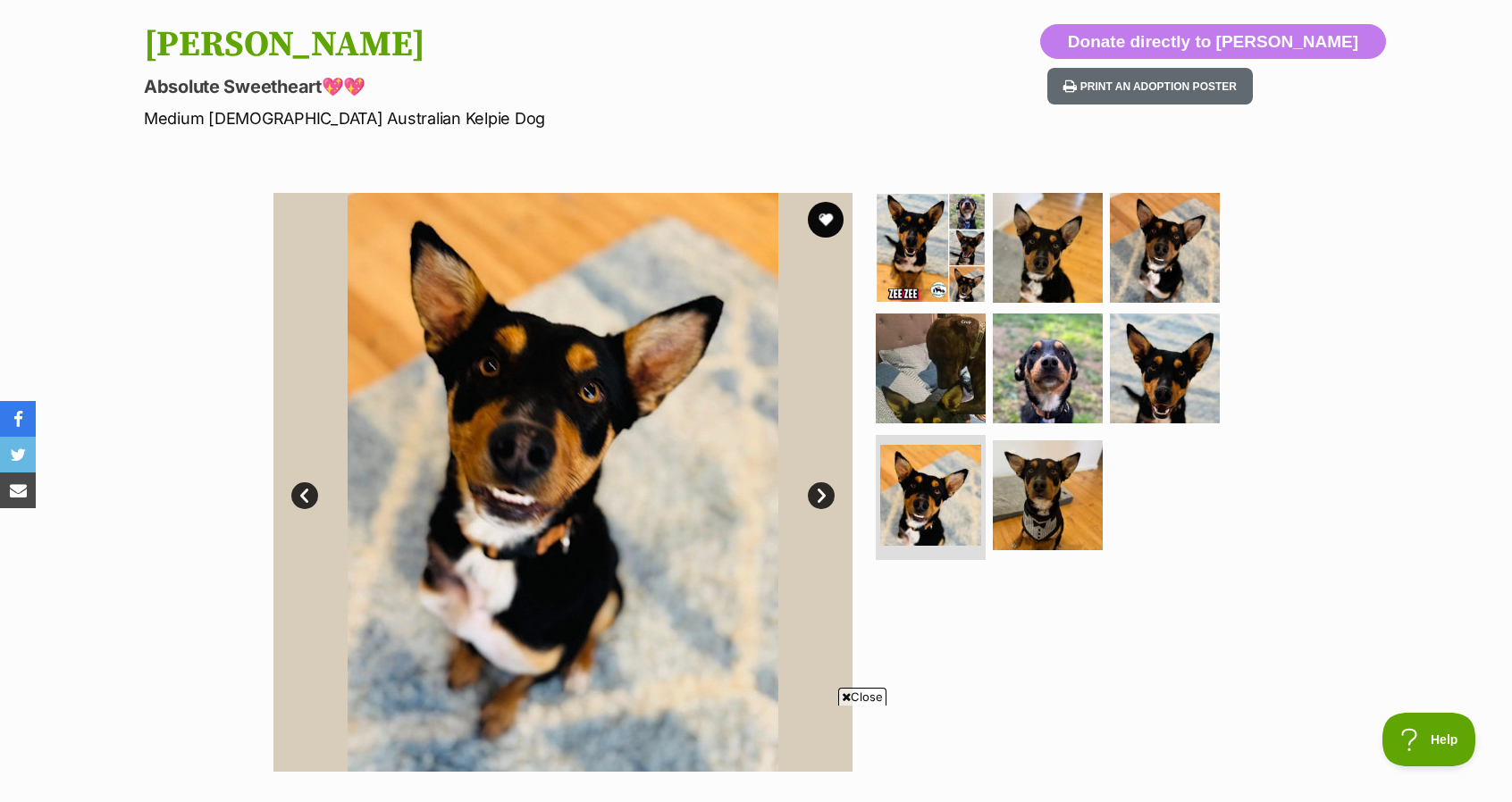
click at [818, 498] on link "Next" at bounding box center [821, 496] width 27 height 27
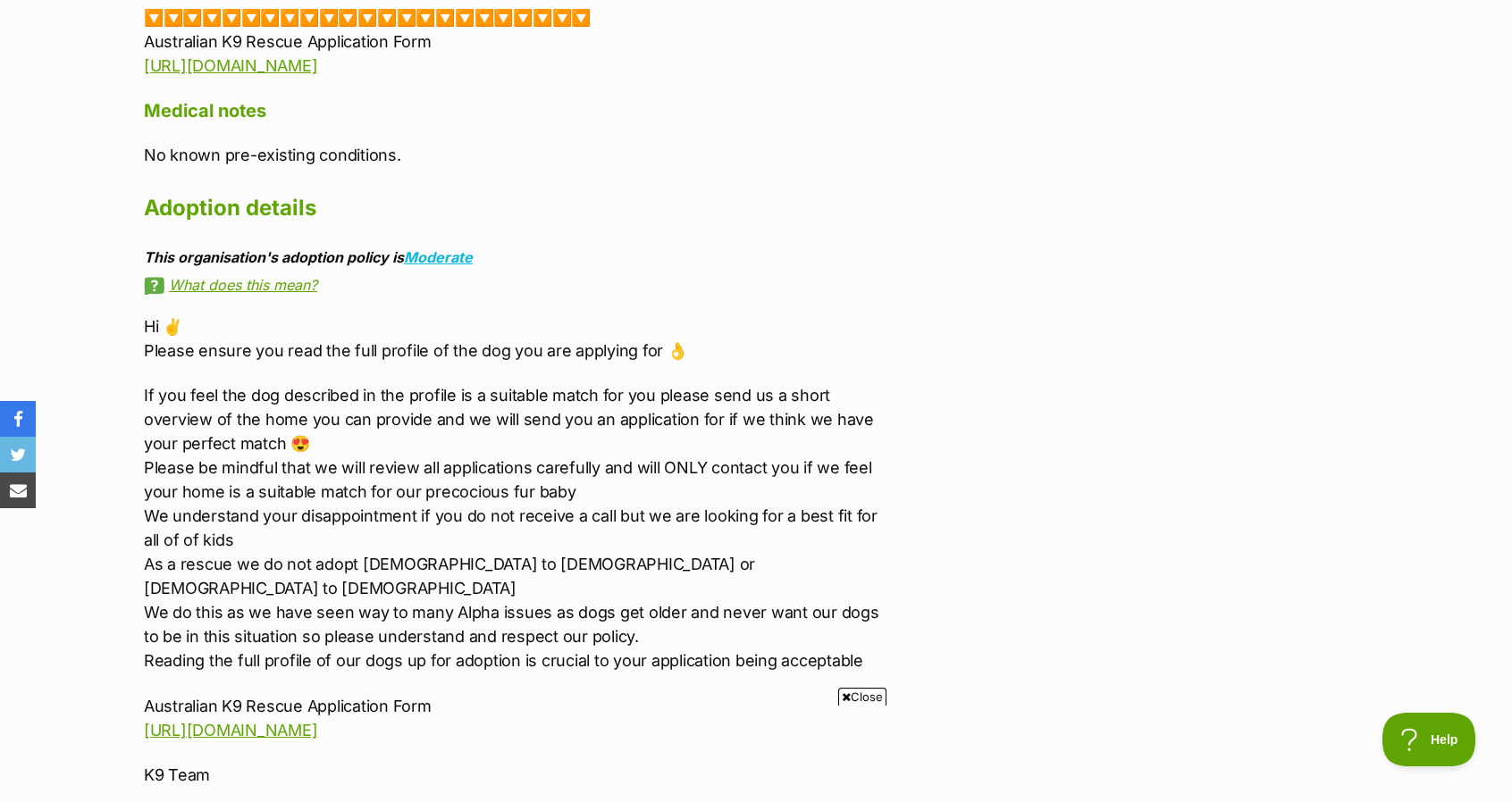
scroll to position [2823, 0]
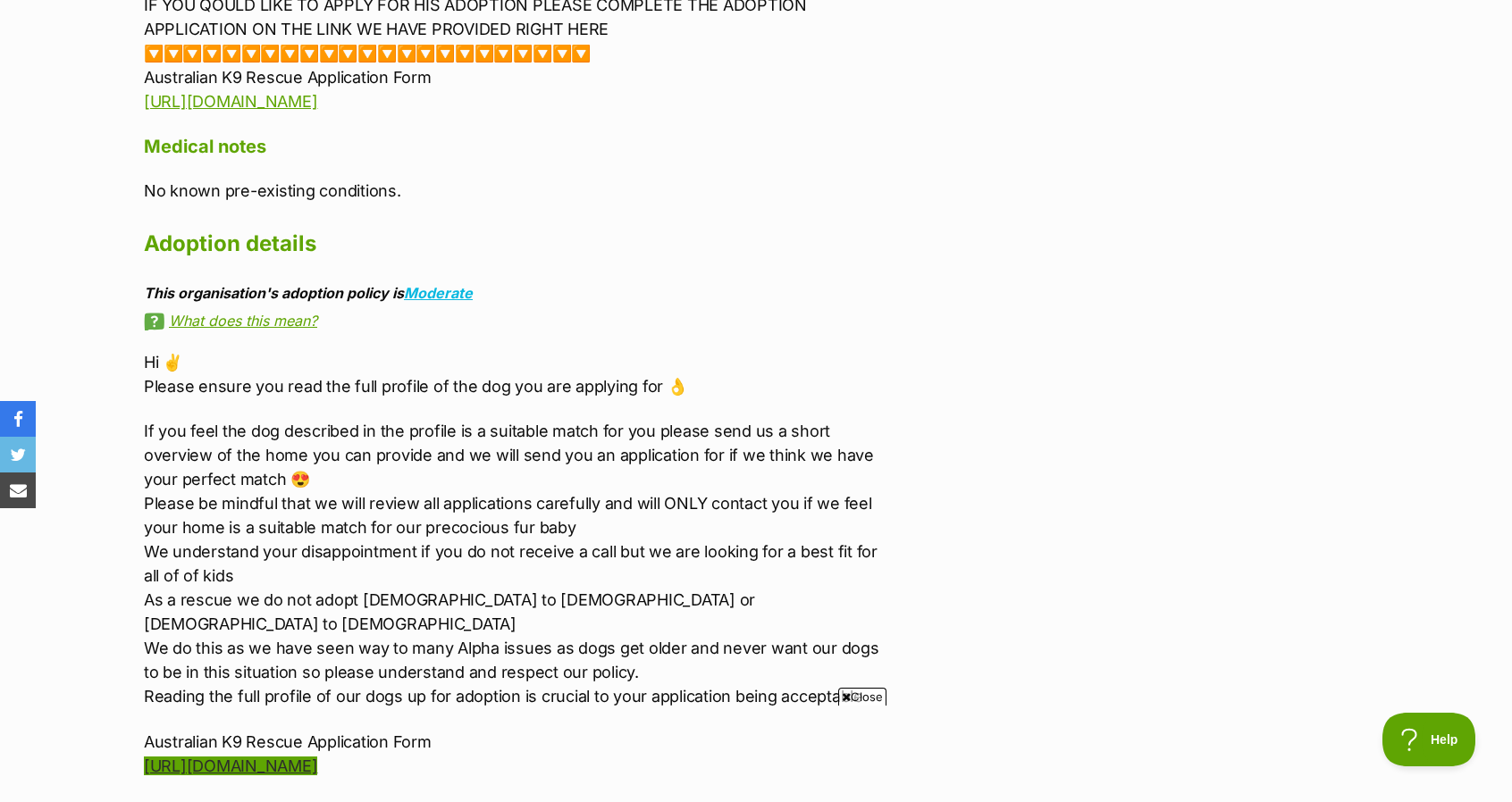
click at [236, 757] on link "https://forms.gle/G7zZgBYkcVc4Zfbh8" at bounding box center [231, 766] width 173 height 19
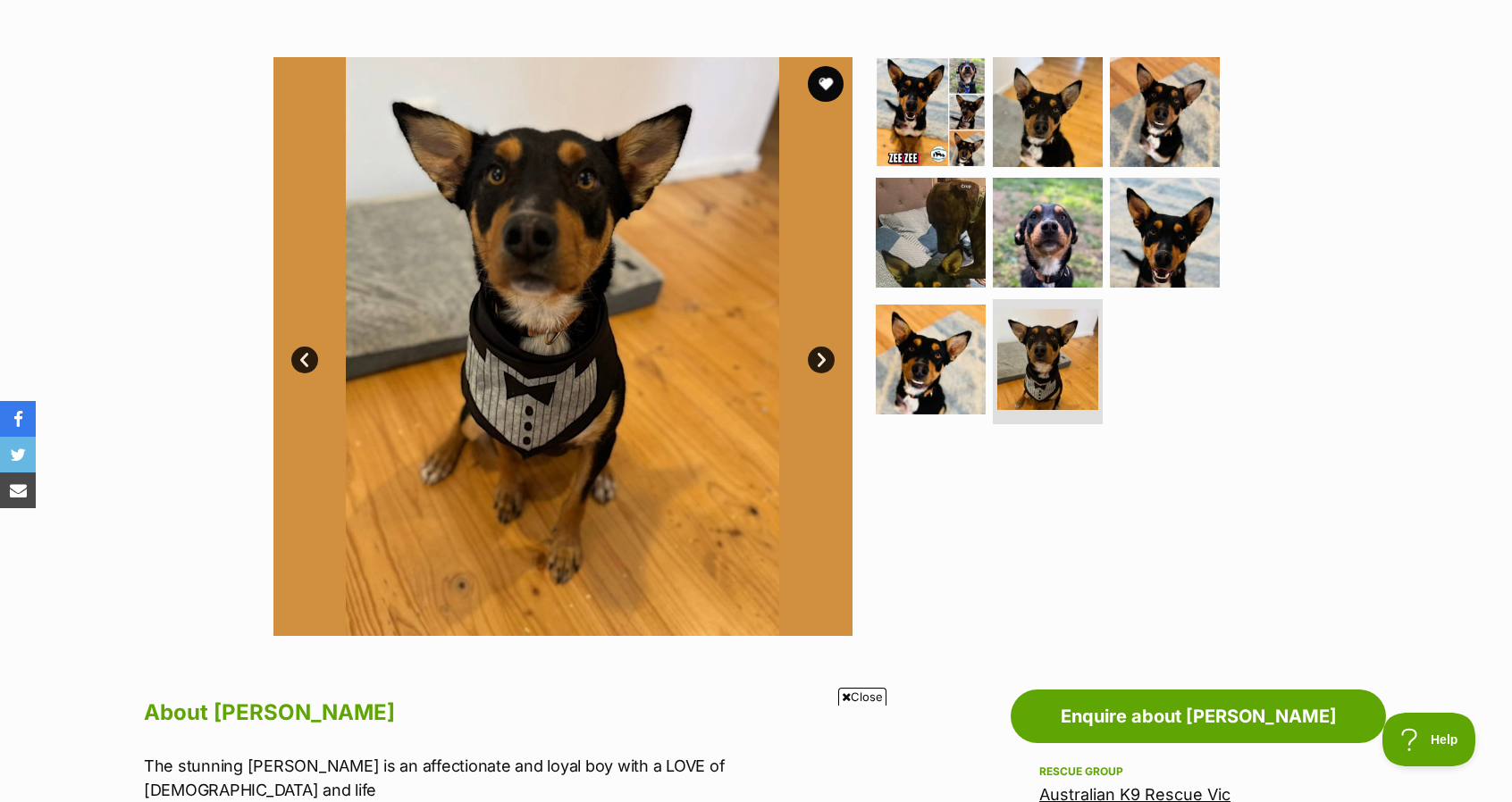
scroll to position [214, 0]
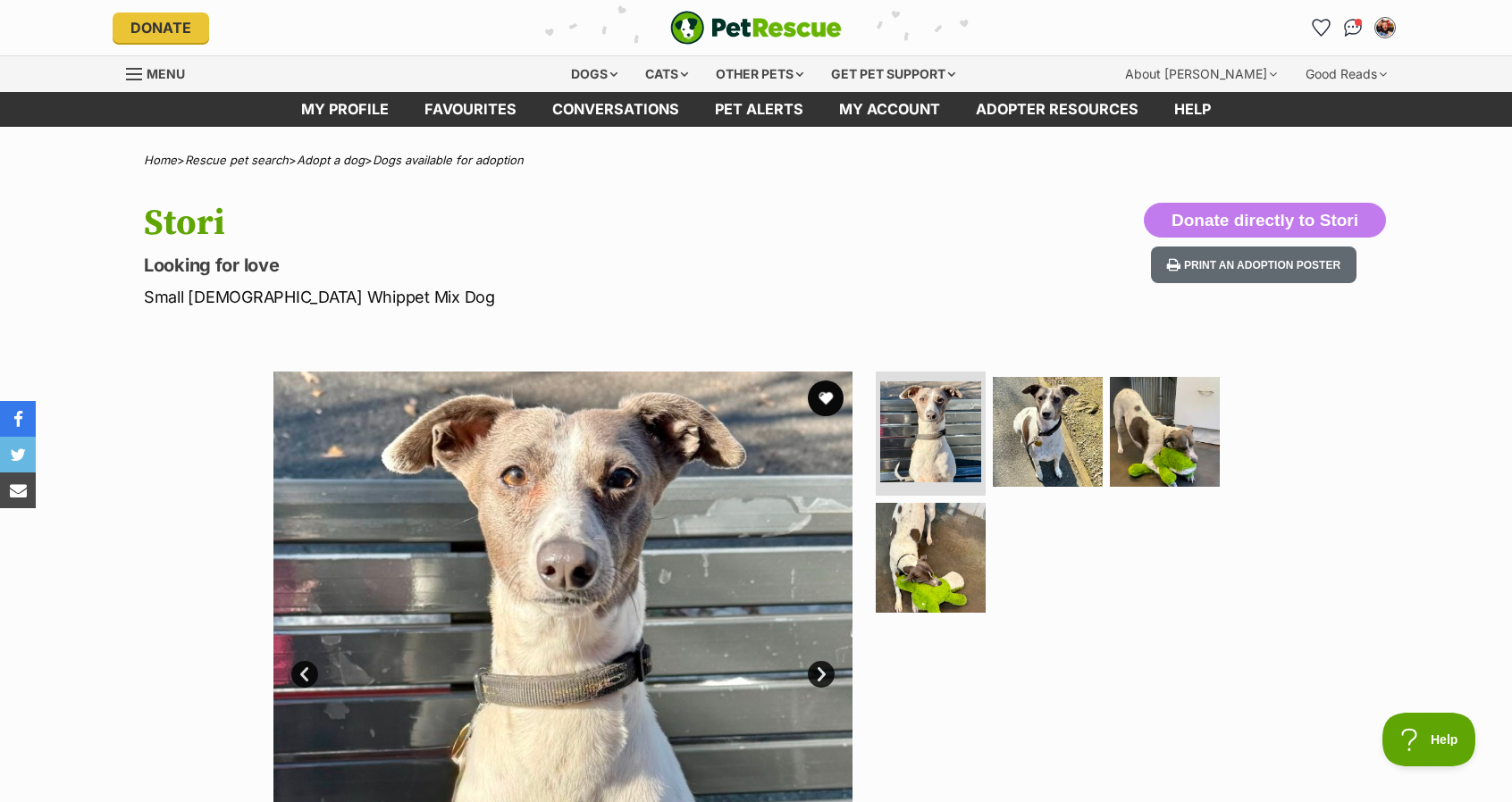
click at [146, 624] on div "Available 1 of 4 images 1 of 4 images 1 of 4 images 1 of 4 images Next Prev 1 2…" at bounding box center [756, 647] width 1512 height 606
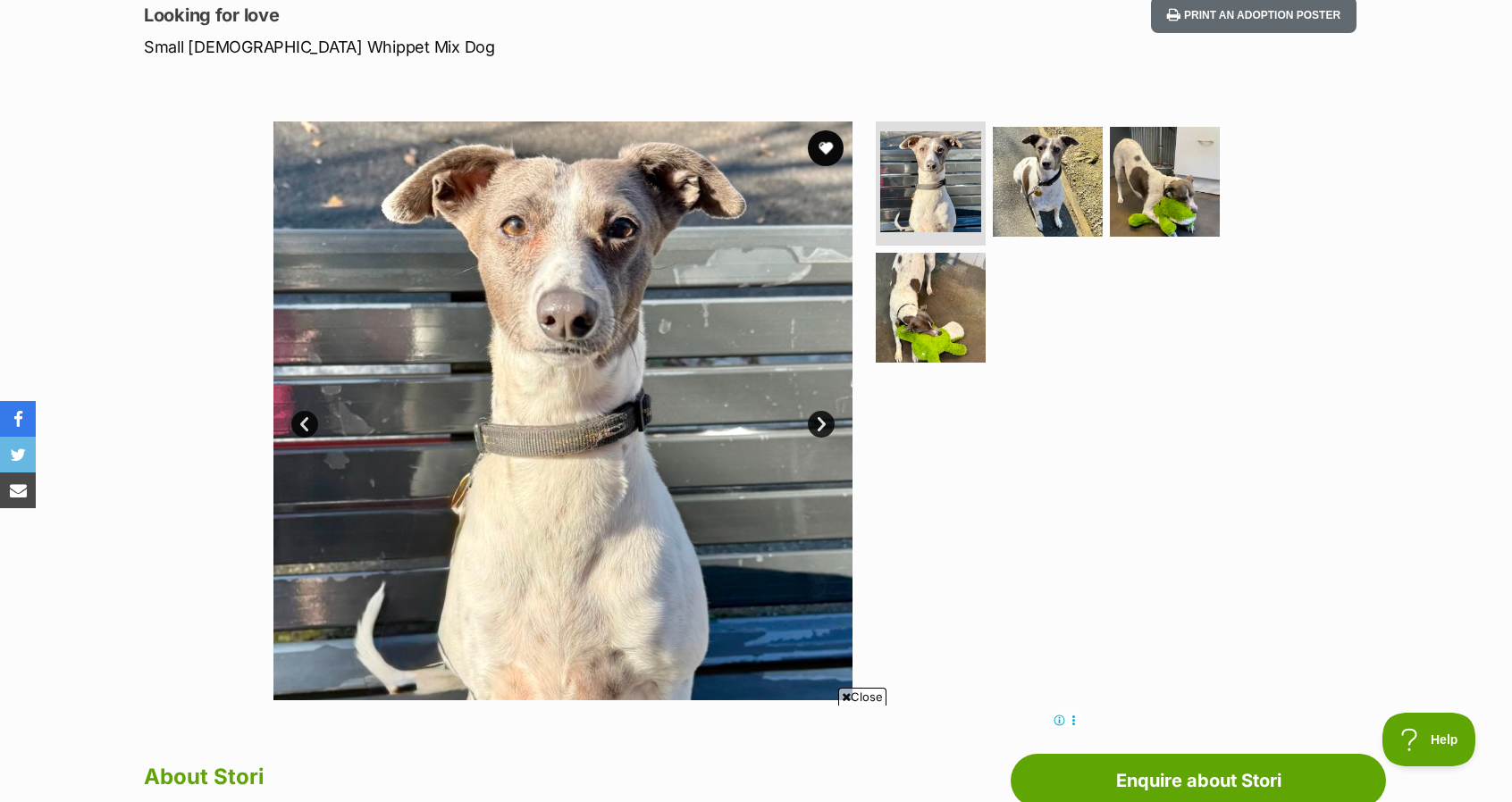
scroll to position [286, 0]
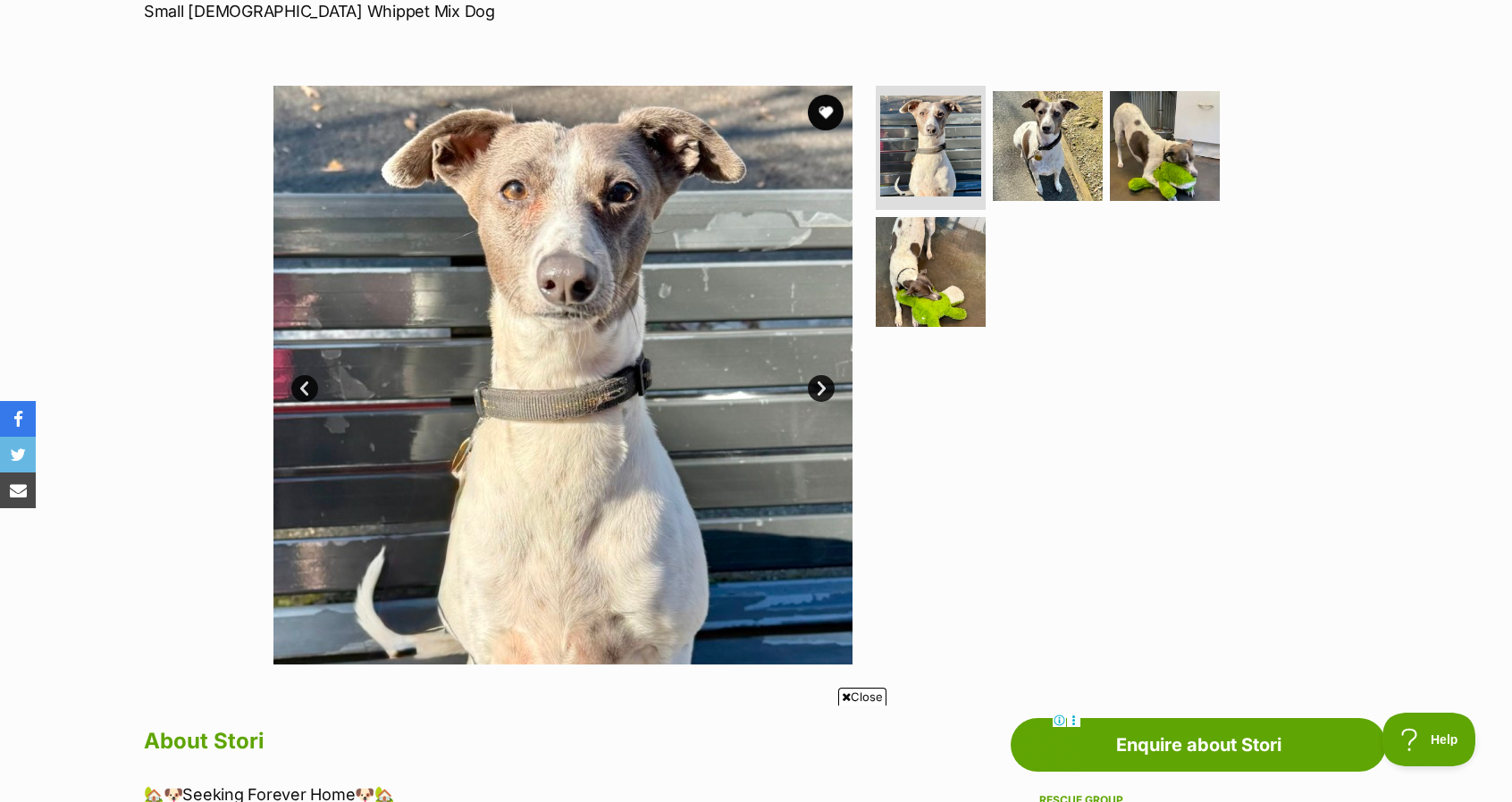
click at [820, 387] on link "Next" at bounding box center [821, 389] width 27 height 27
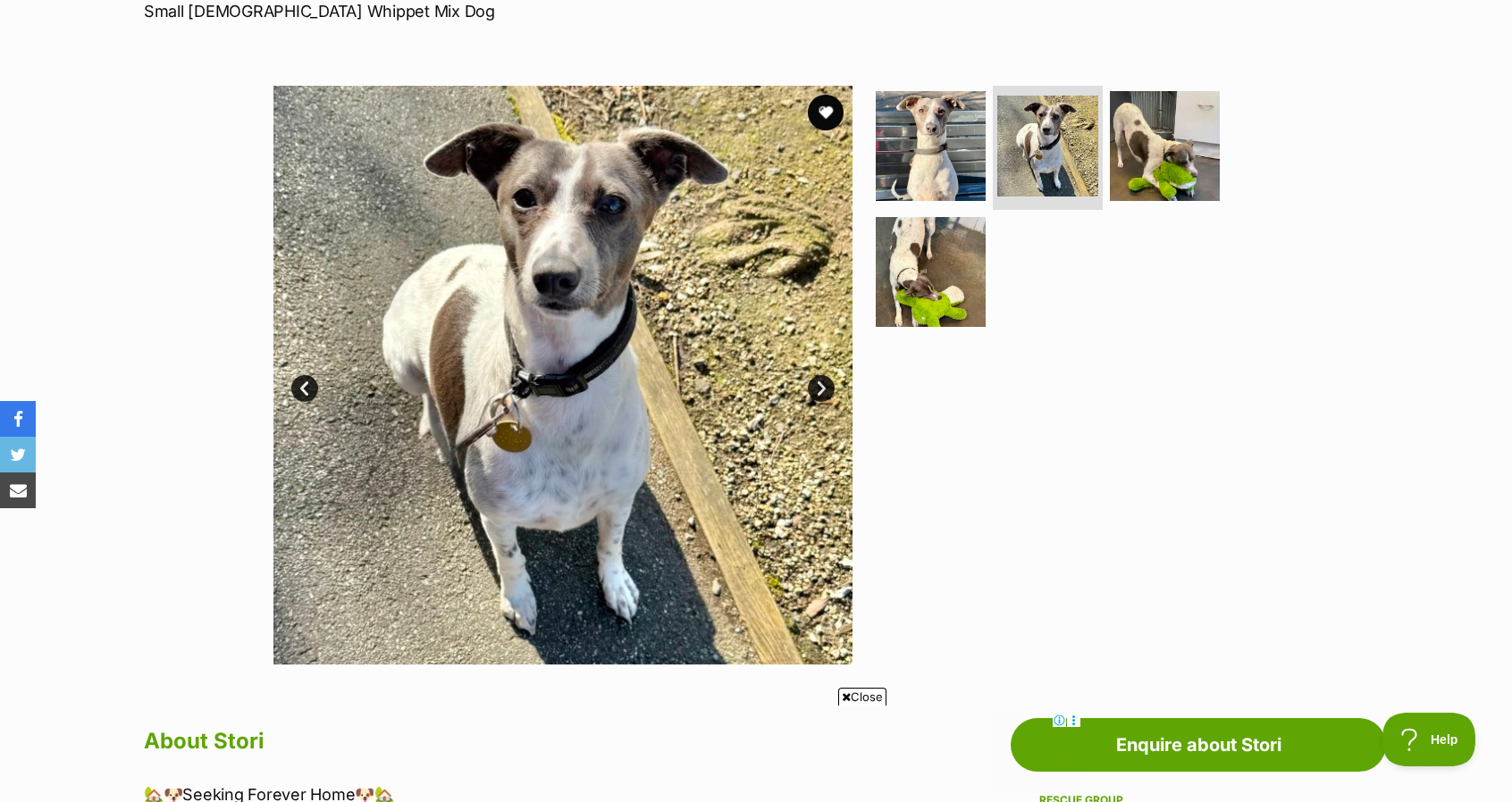
click at [820, 387] on link "Next" at bounding box center [821, 389] width 27 height 27
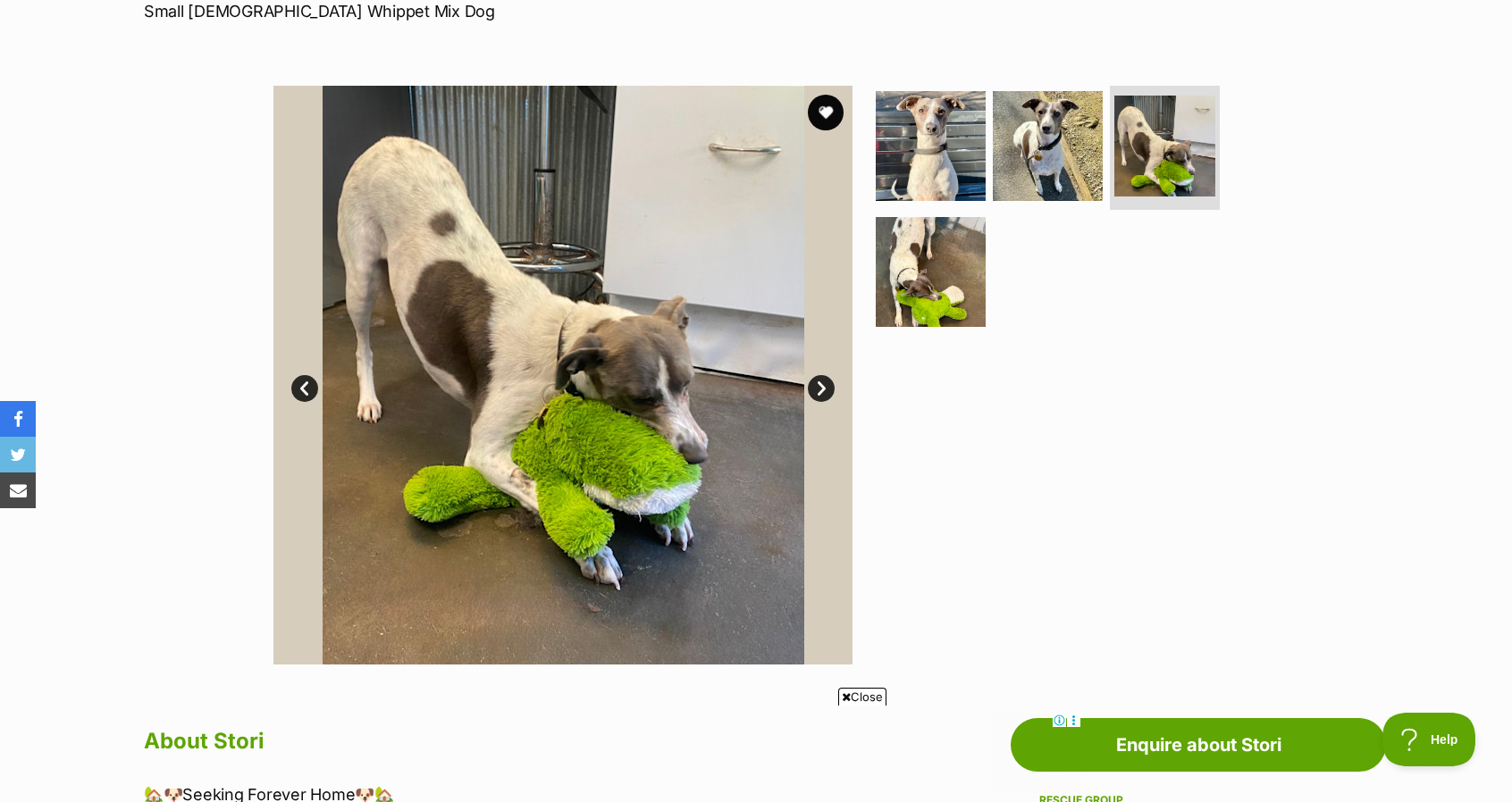
click at [820, 387] on link "Next" at bounding box center [821, 389] width 27 height 27
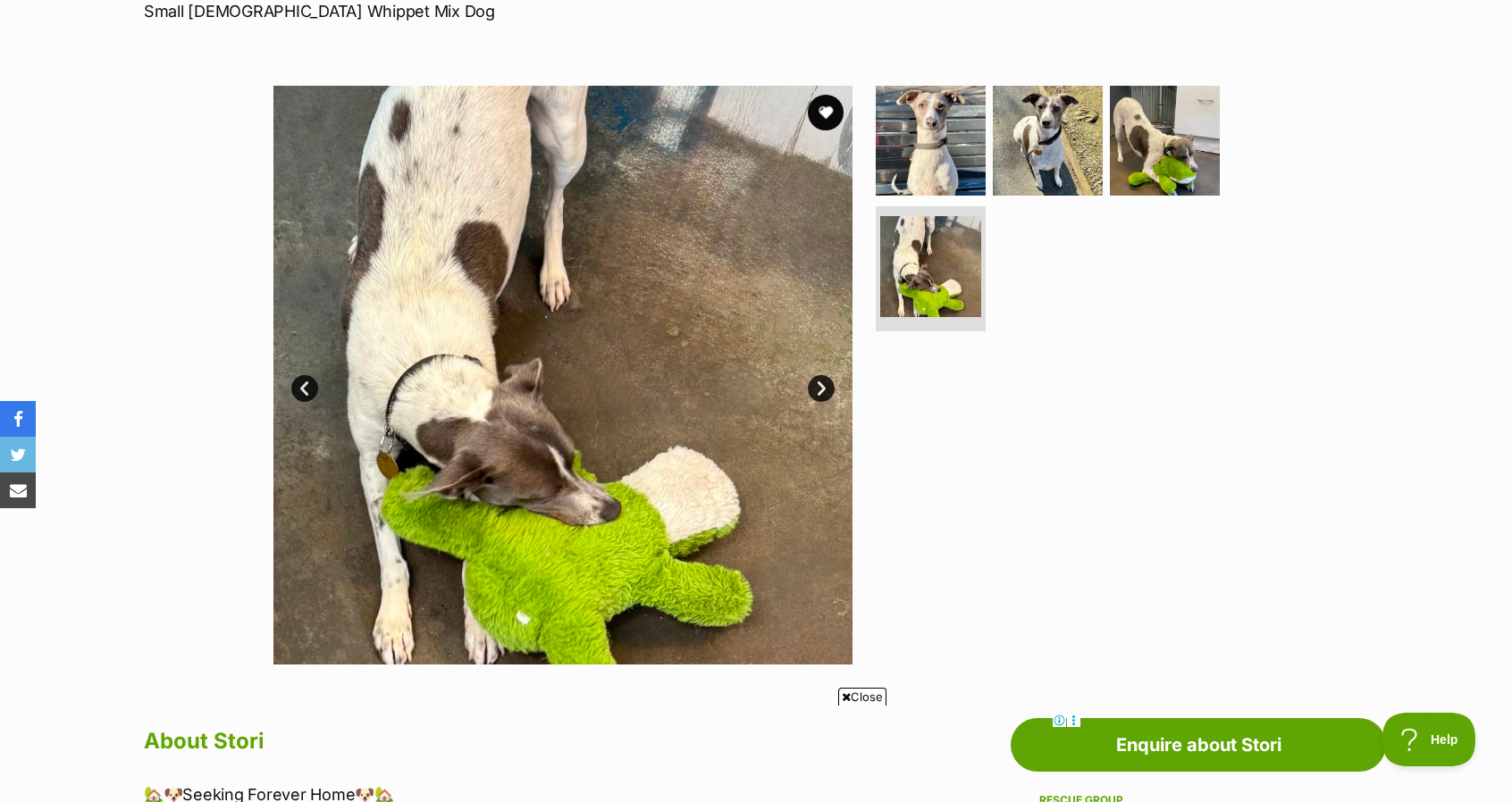
click at [820, 387] on link "Next" at bounding box center [821, 389] width 27 height 27
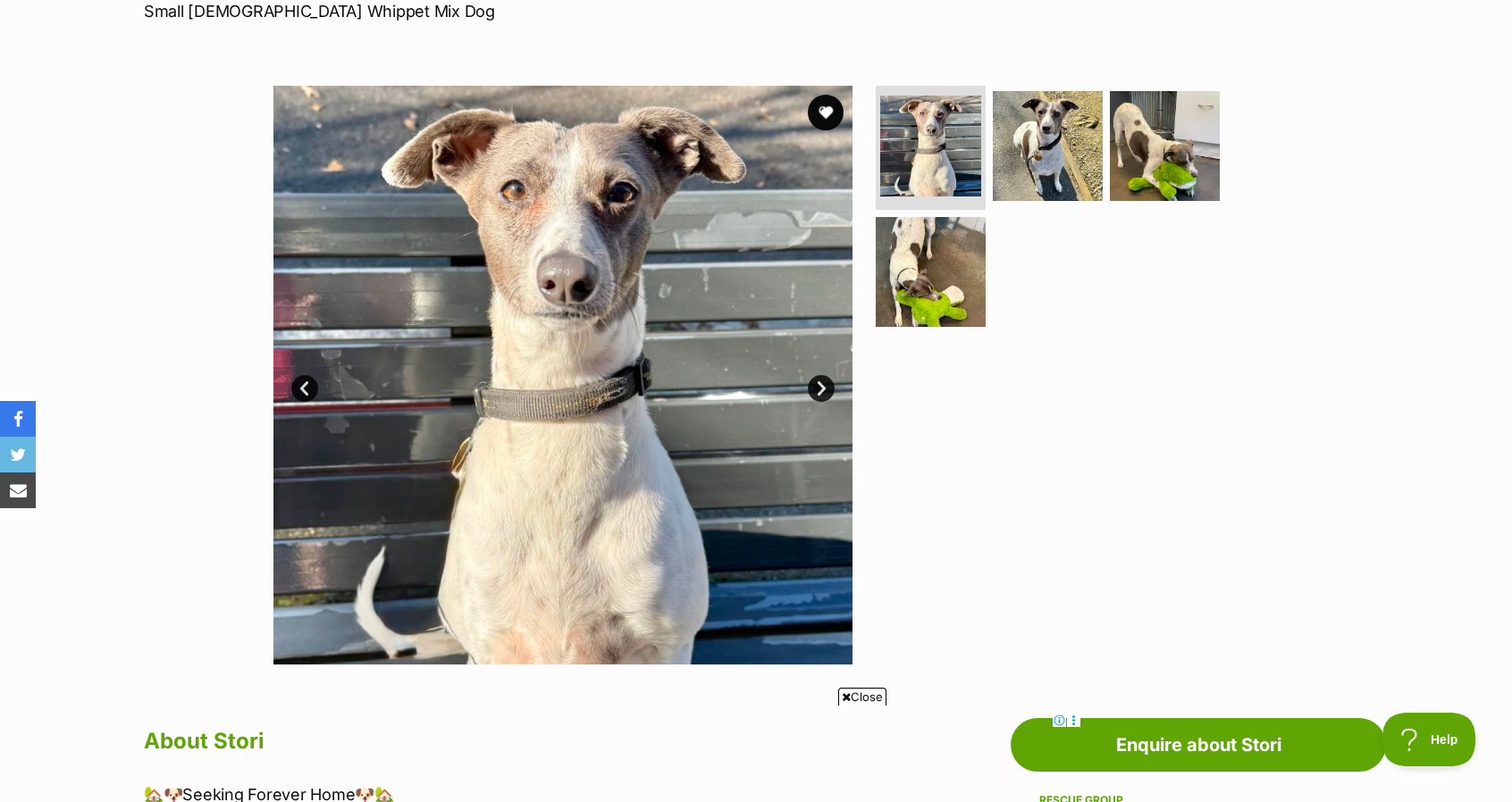
click at [89, 595] on div "Available 1 of 4 images 1 of 4 images 1 of 4 images 1 of 4 images Next Prev 1 2…" at bounding box center [756, 361] width 1512 height 606
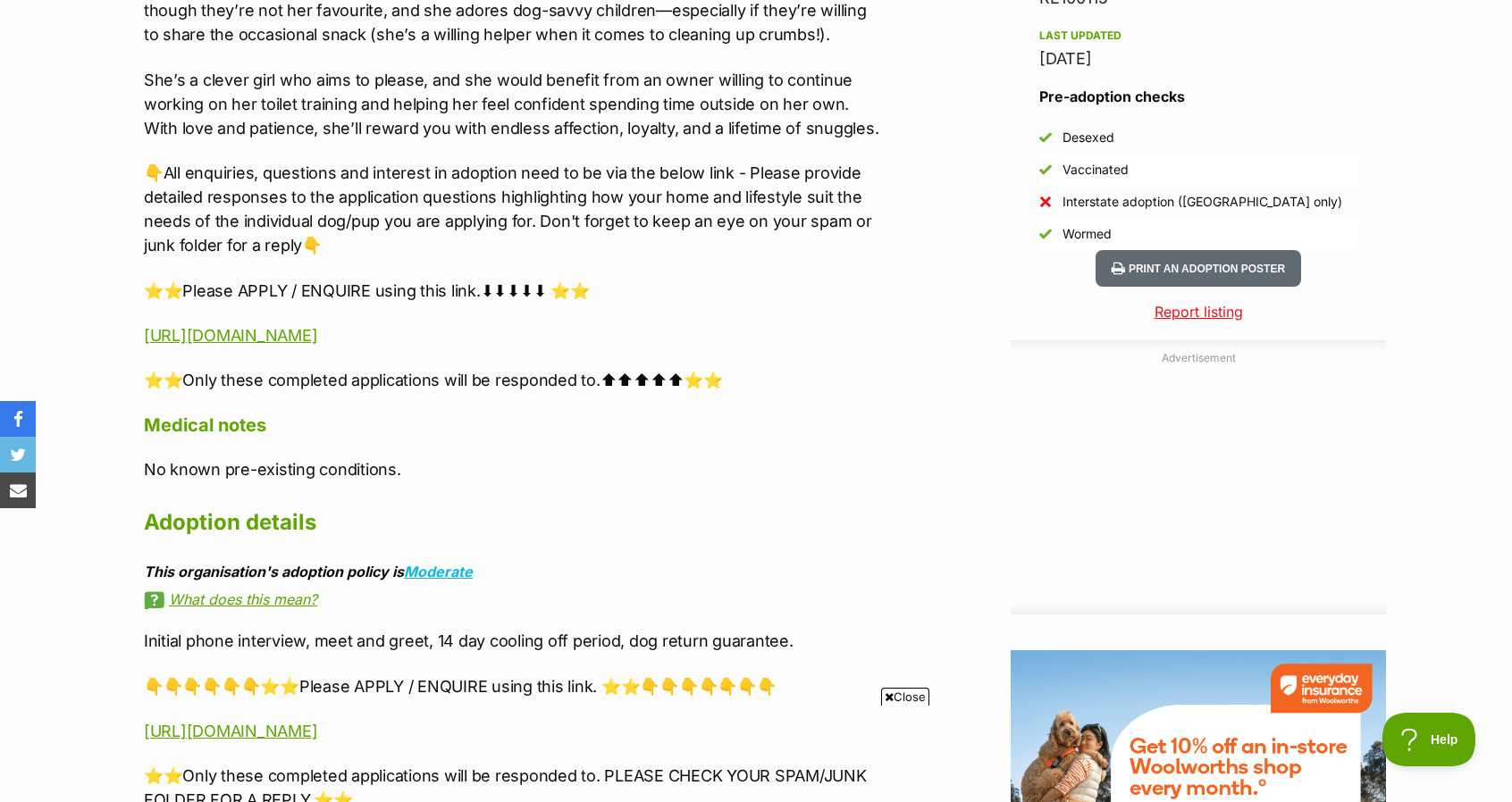
scroll to position [1537, 0]
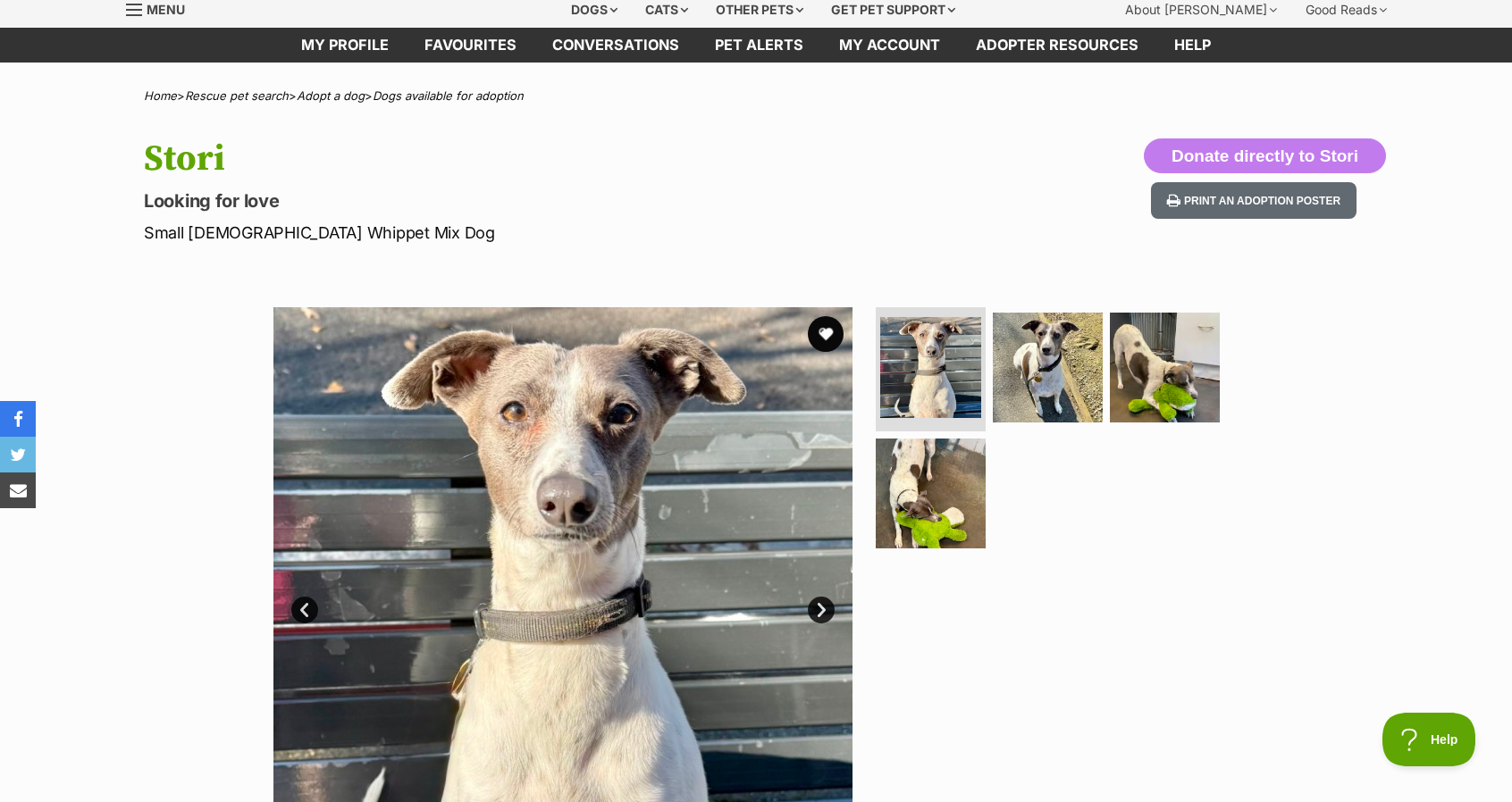
scroll to position [0, 0]
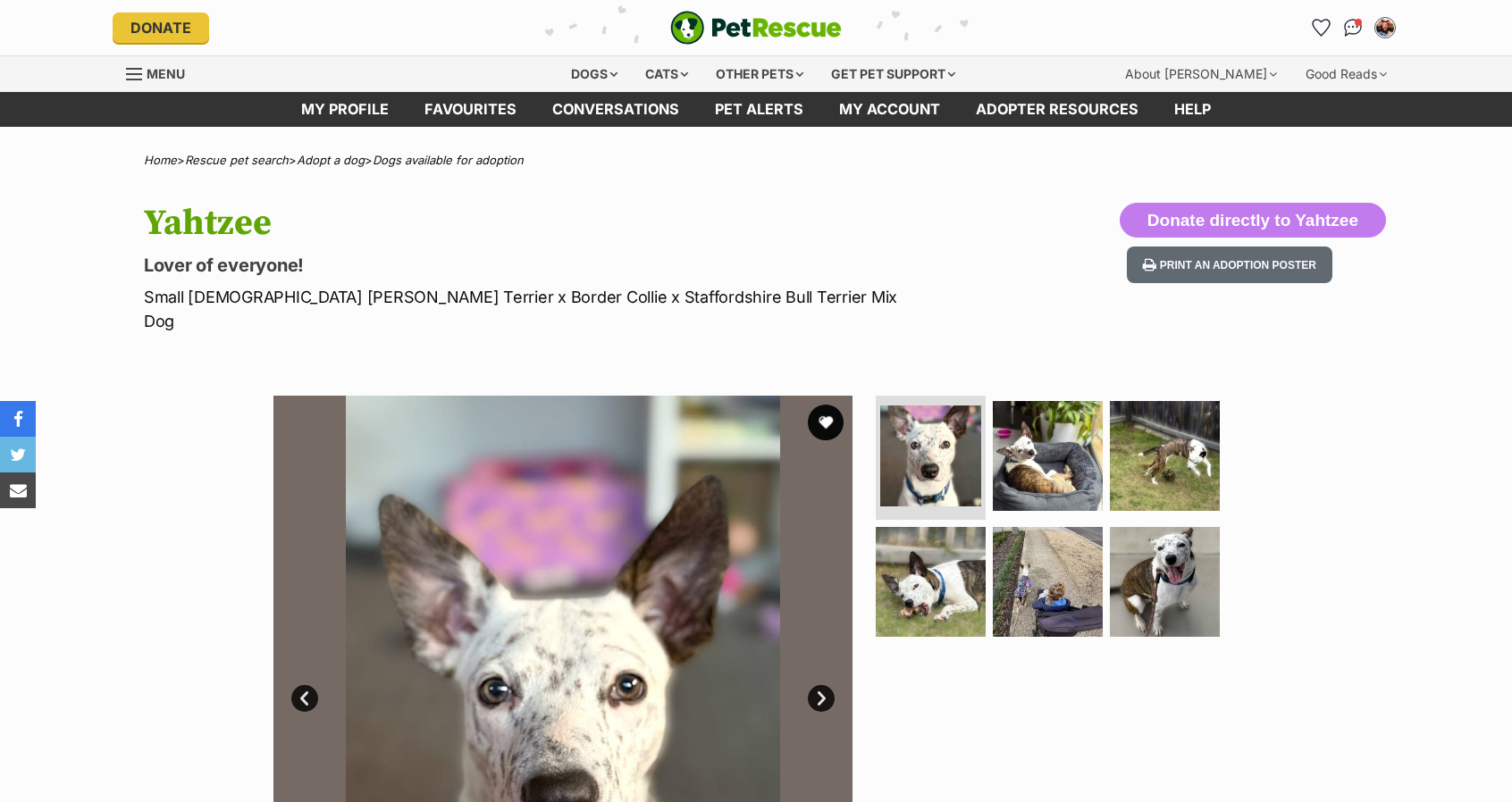
click at [99, 523] on div "Available 1 of 6 images 1 of 6 images 1 of 6 images 1 of 6 images 1 of 6 images…" at bounding box center [756, 671] width 1512 height 606
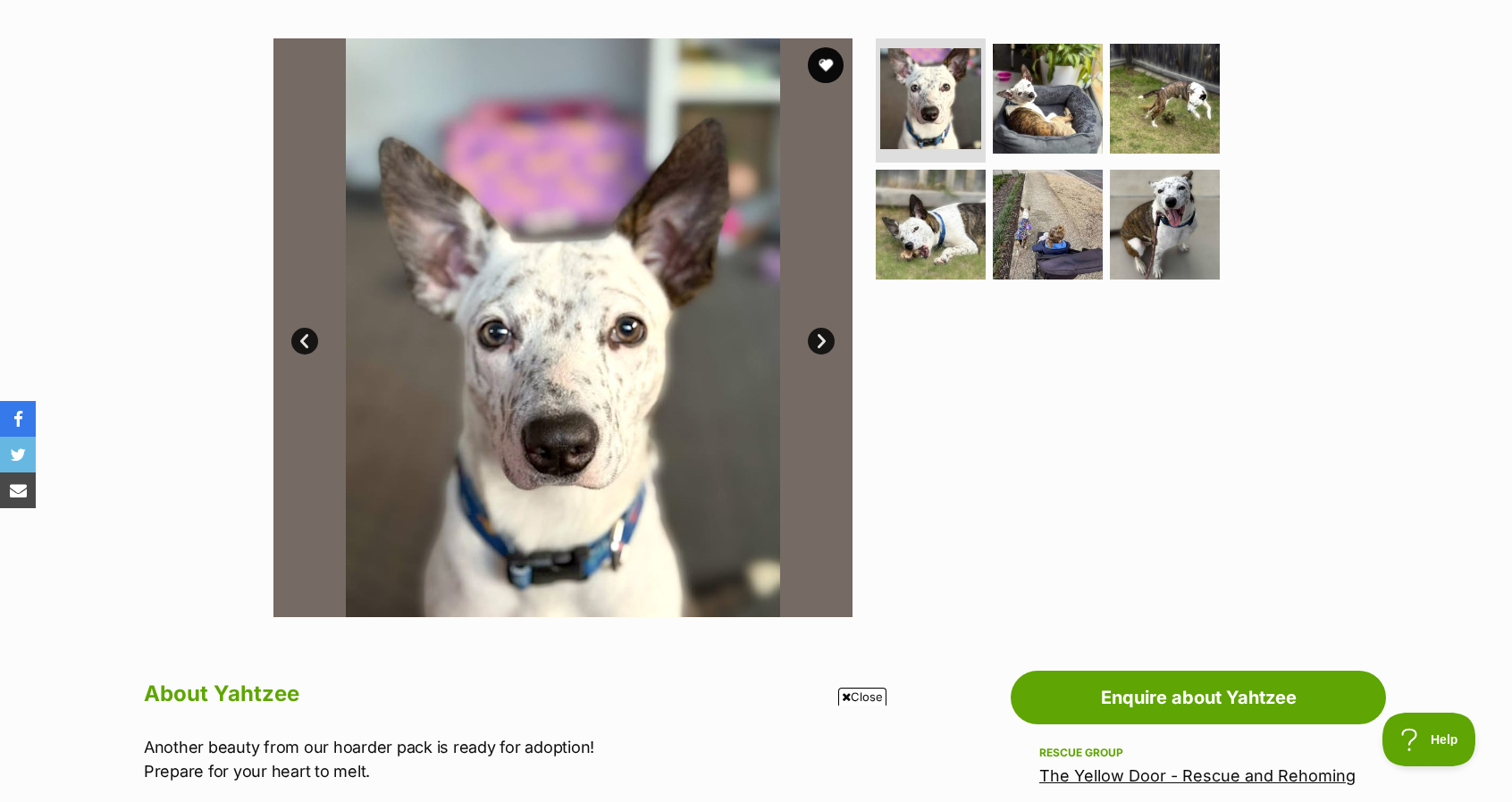
click at [819, 328] on link "Next" at bounding box center [821, 341] width 27 height 27
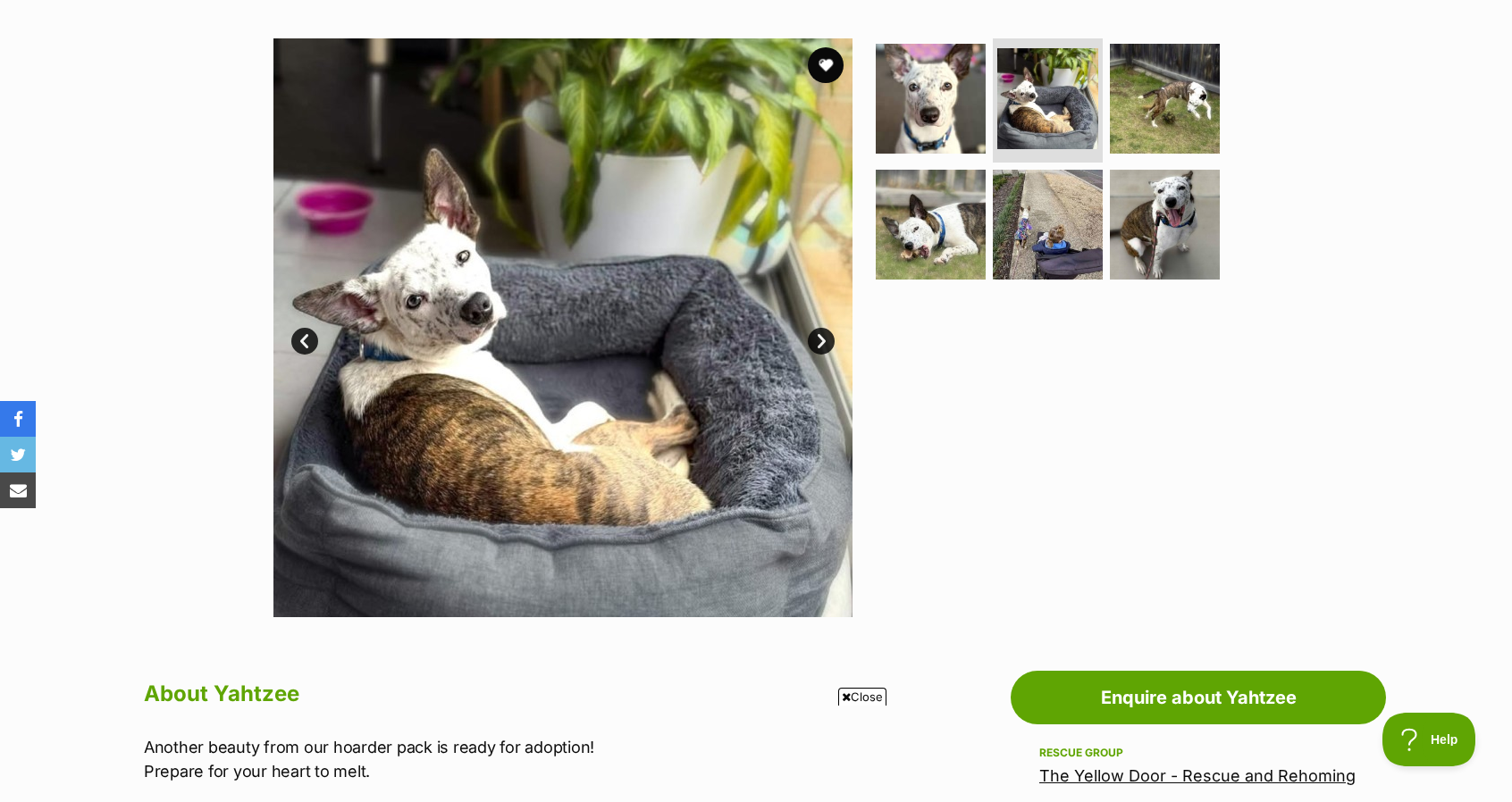
click at [819, 328] on link "Next" at bounding box center [821, 341] width 27 height 27
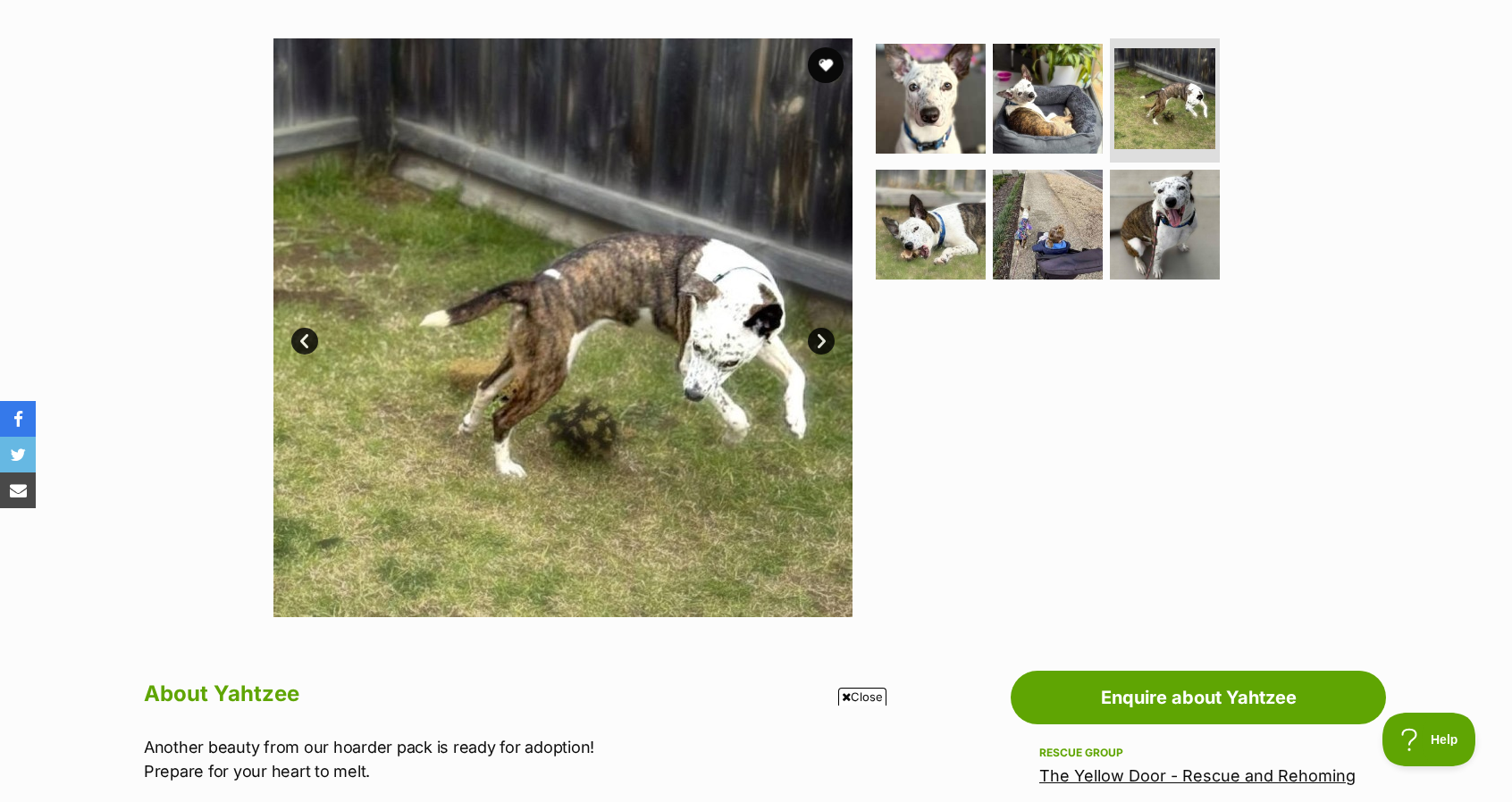
click at [819, 328] on link "Next" at bounding box center [821, 341] width 27 height 27
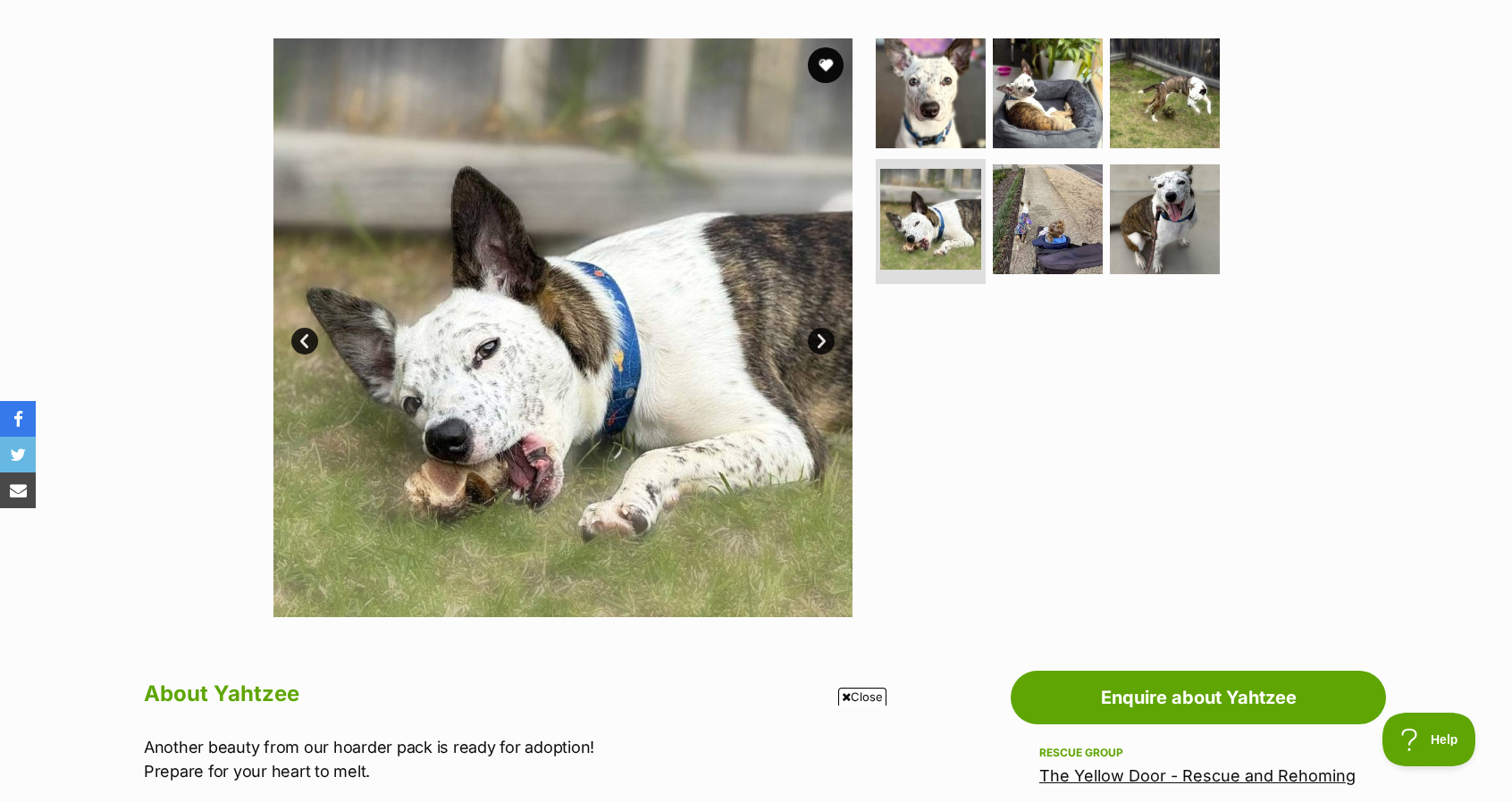
click at [819, 328] on link "Next" at bounding box center [821, 341] width 27 height 27
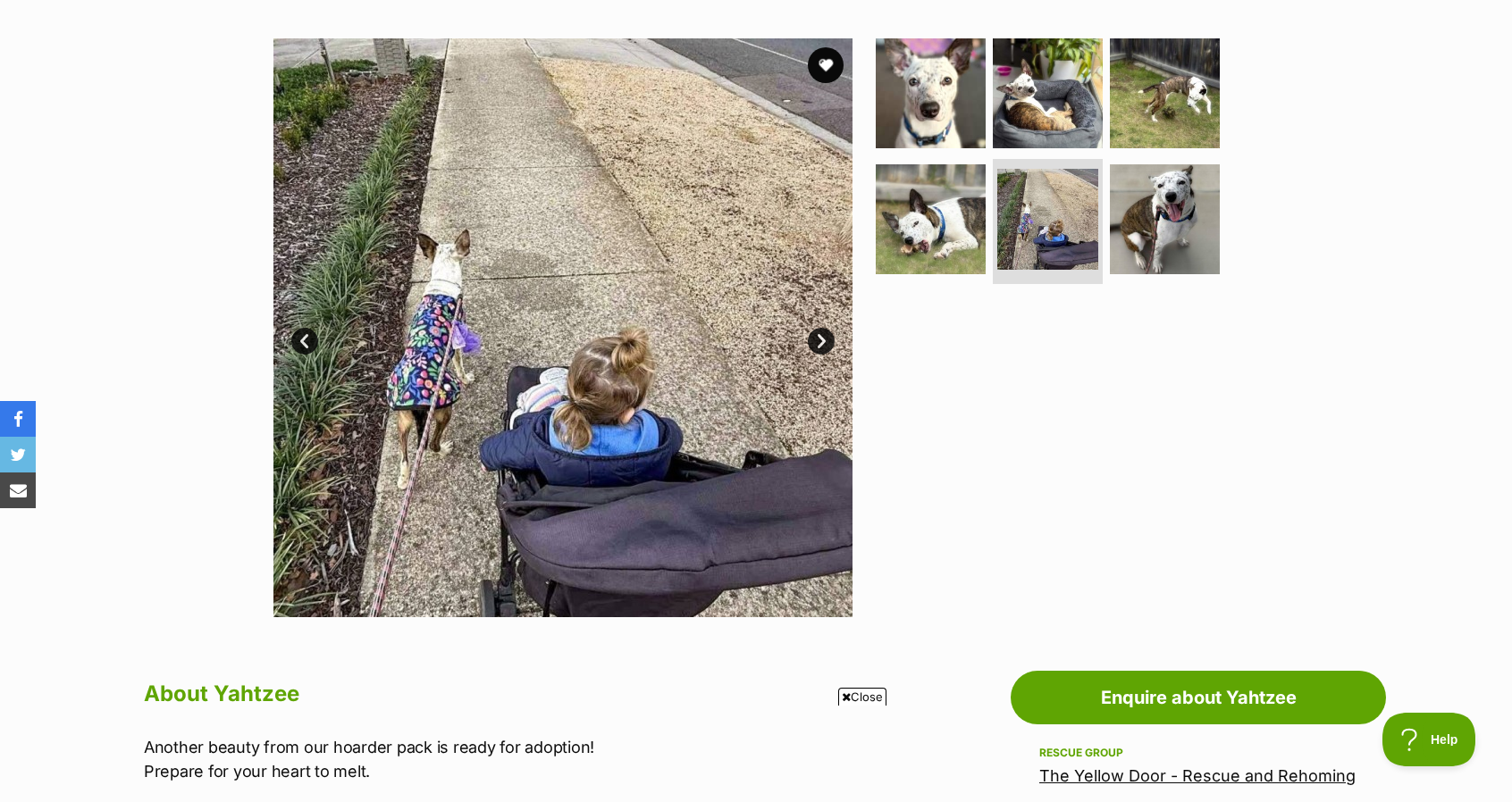
click at [819, 328] on link "Next" at bounding box center [821, 341] width 27 height 27
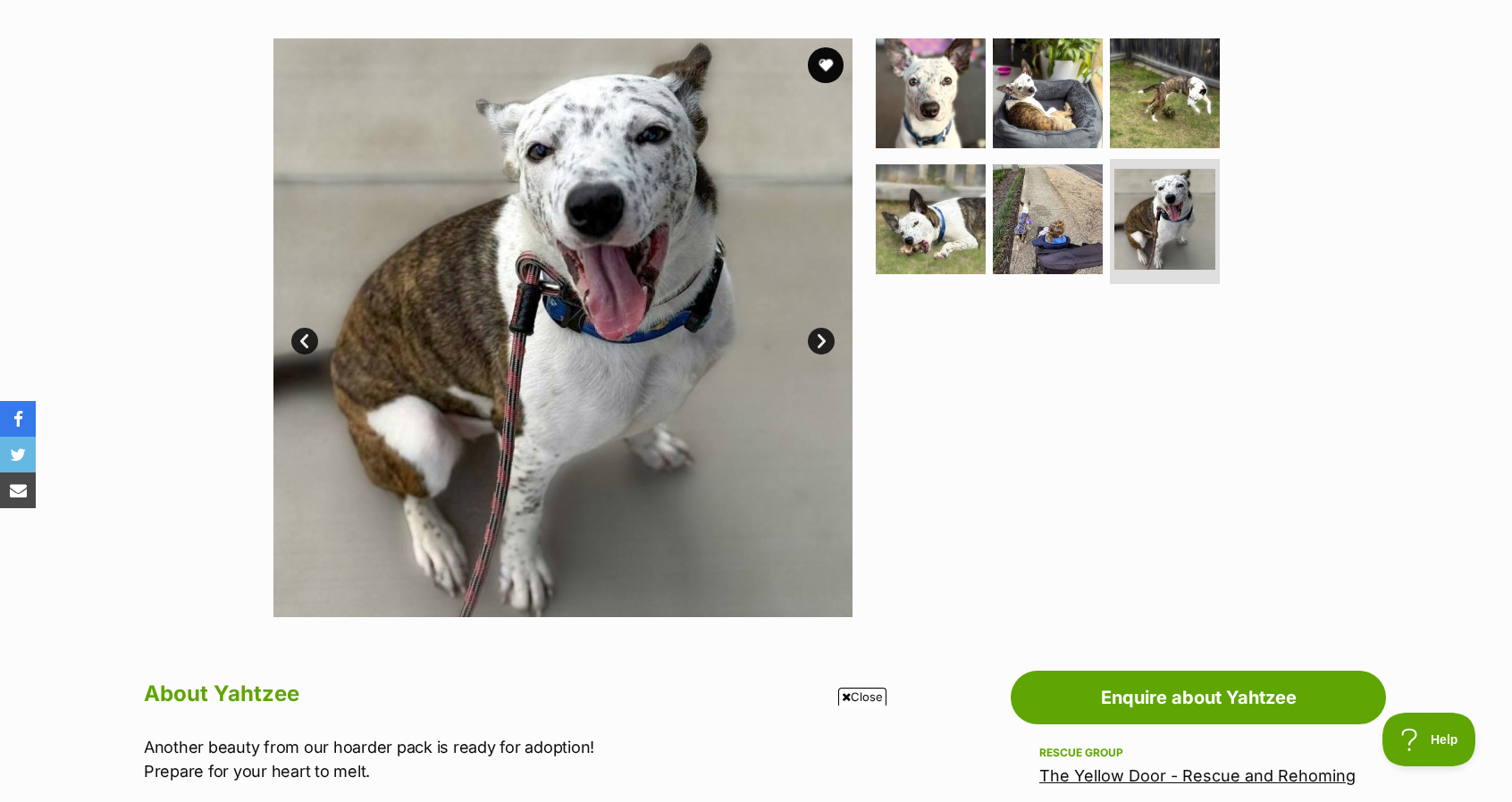
click at [819, 328] on link "Next" at bounding box center [821, 341] width 27 height 27
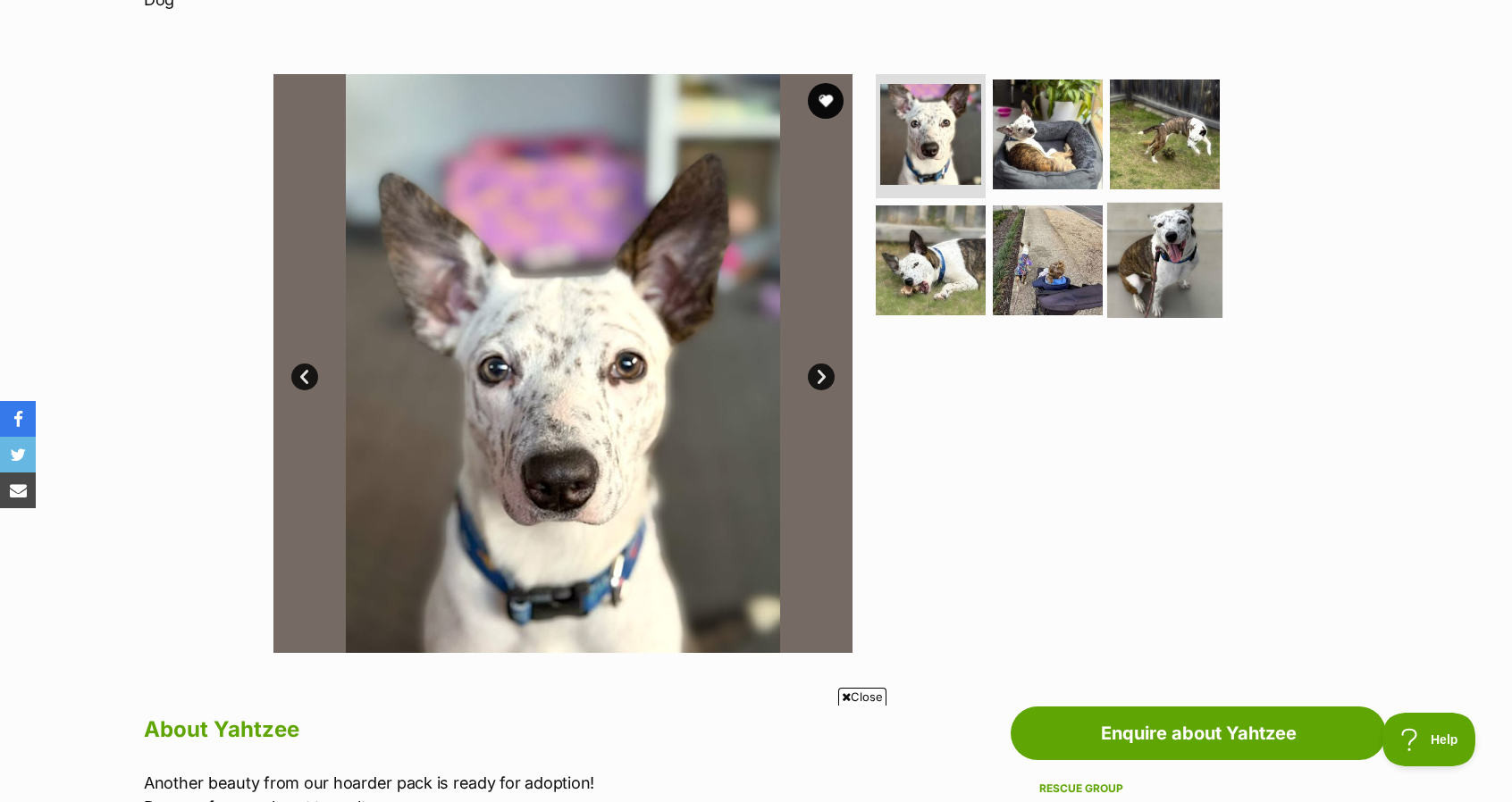
click at [1147, 233] on img at bounding box center [1164, 260] width 115 height 115
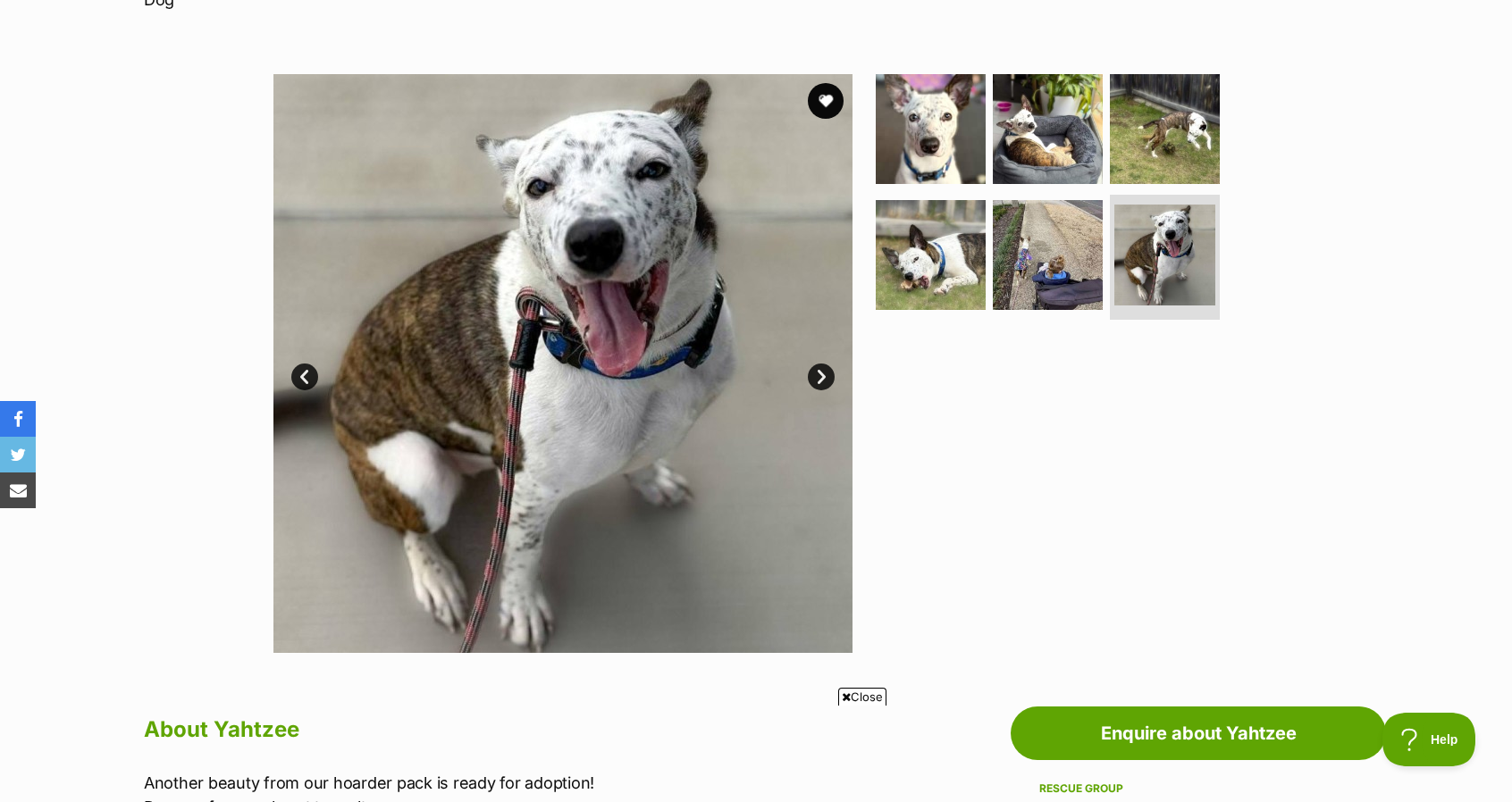
click at [300, 364] on link "Prev" at bounding box center [305, 377] width 27 height 27
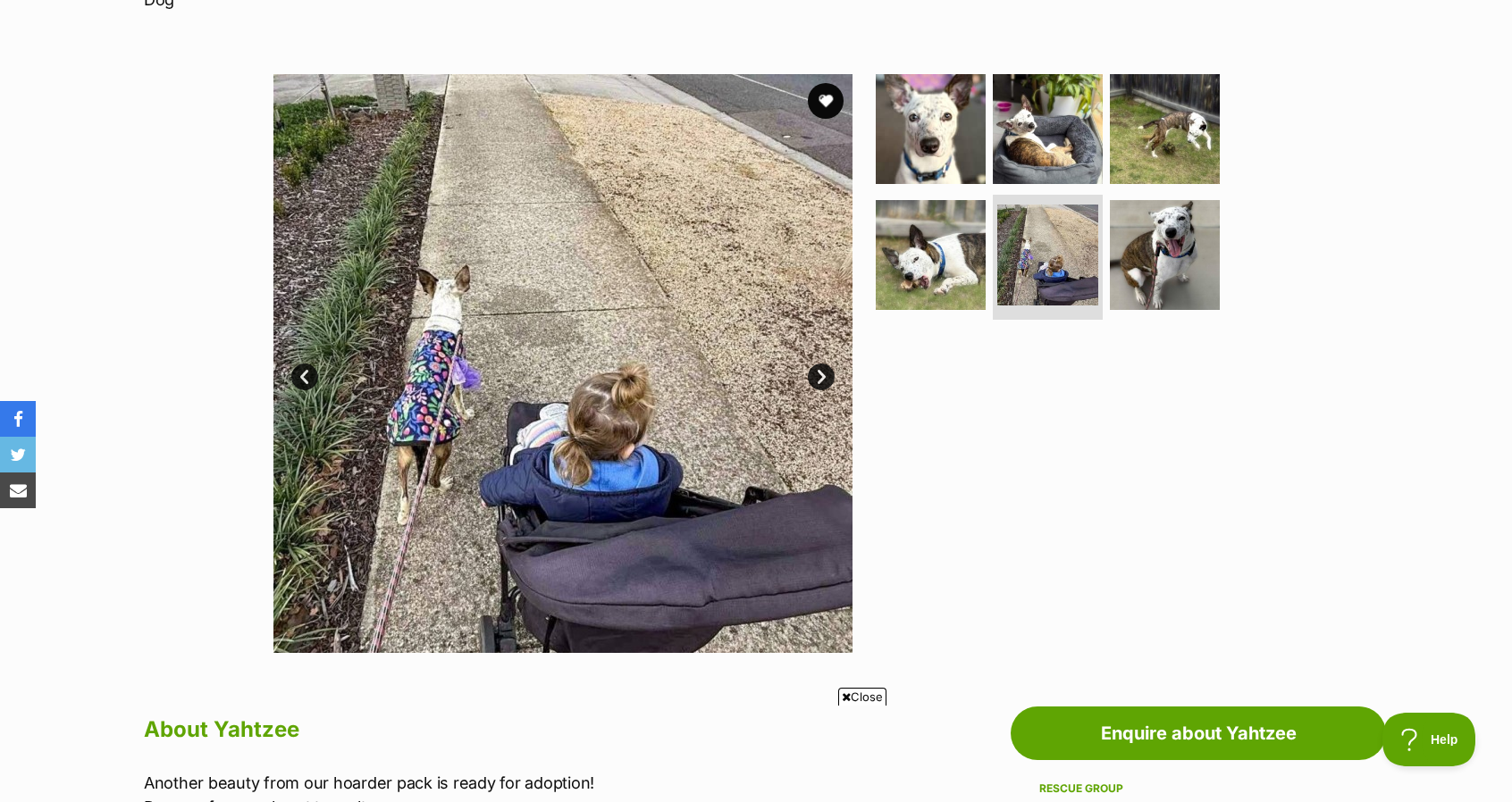
click at [300, 364] on link "Prev" at bounding box center [305, 377] width 27 height 27
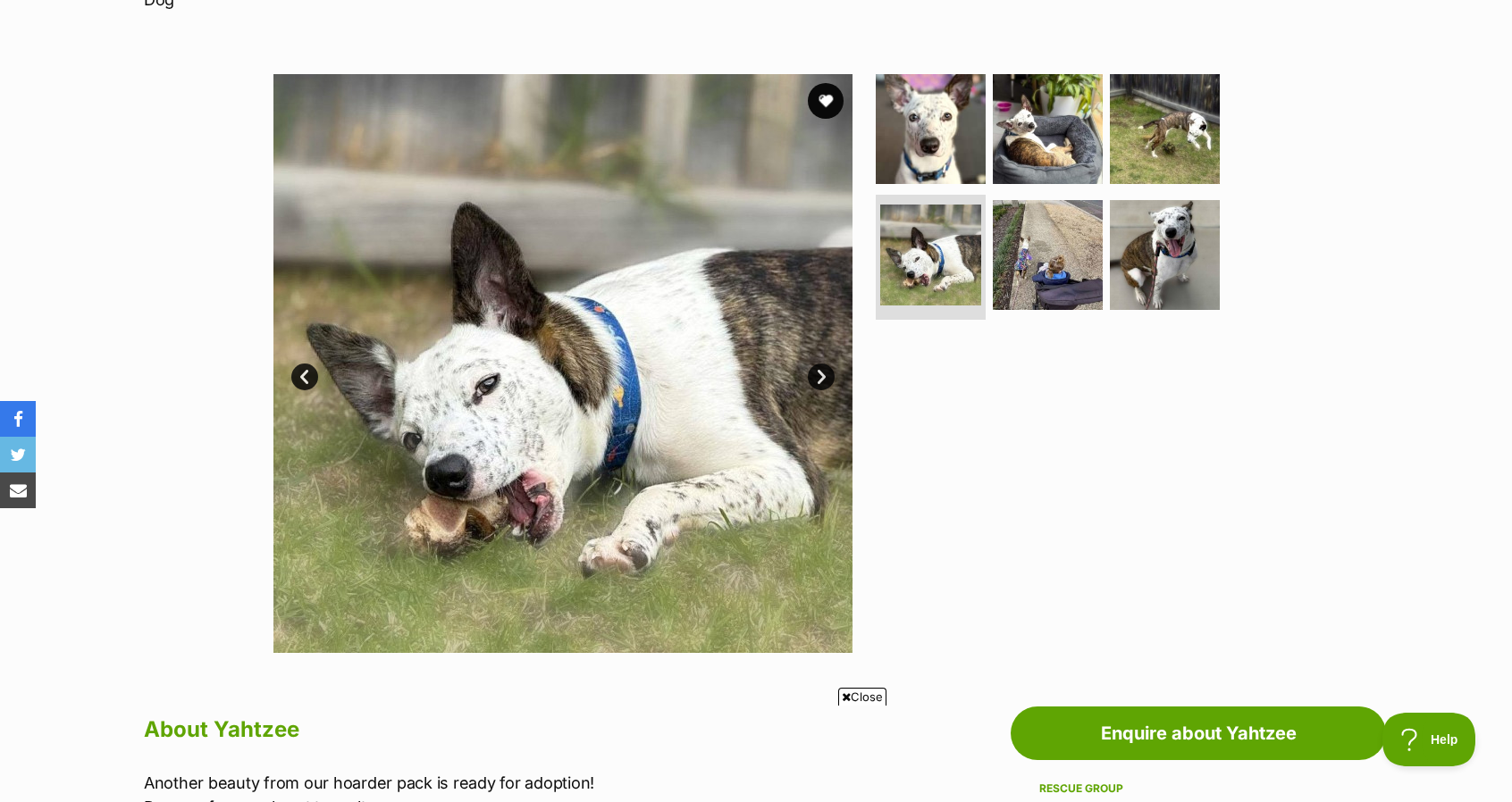
click at [300, 364] on link "Prev" at bounding box center [305, 377] width 27 height 27
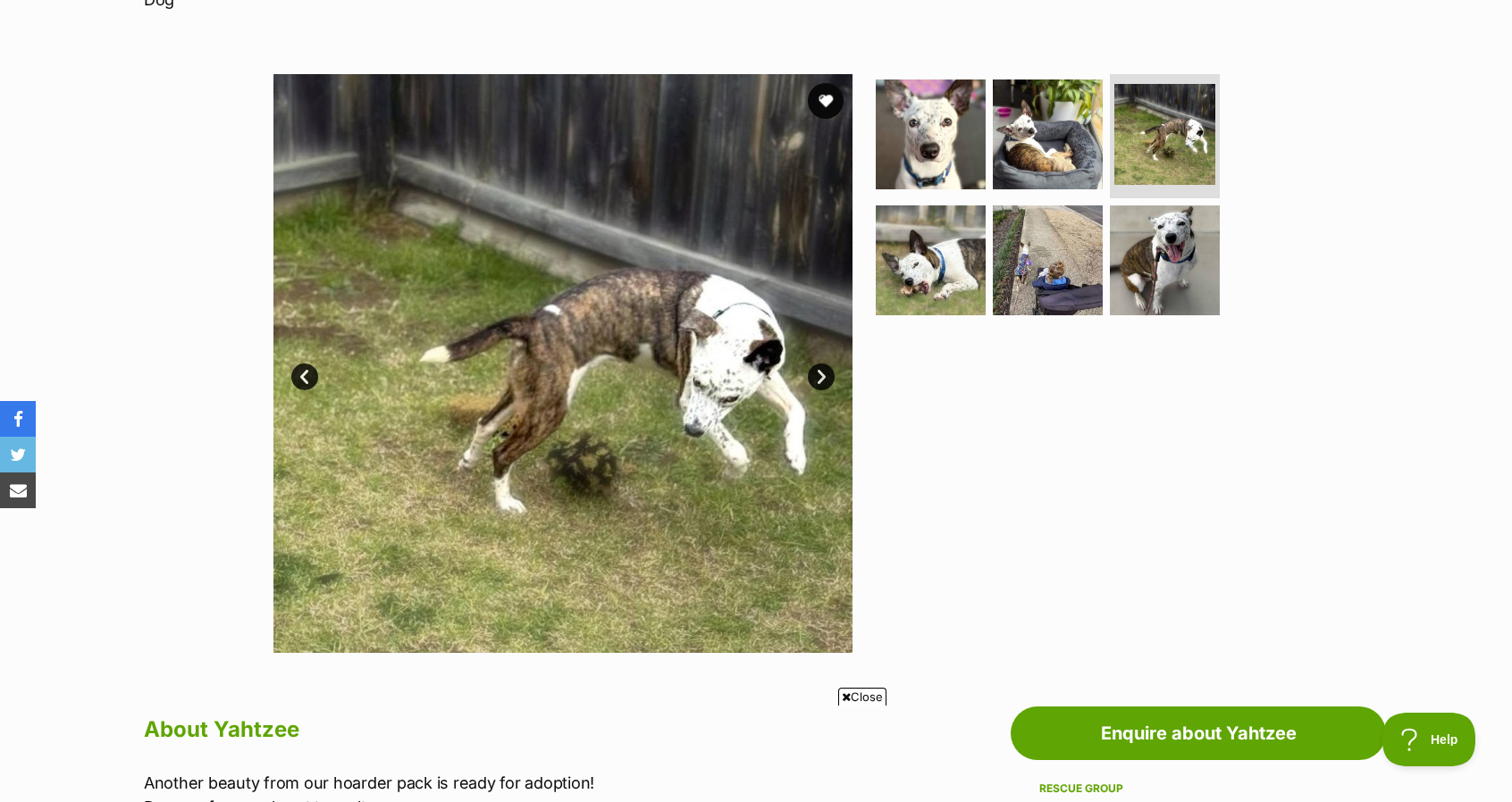
click at [300, 364] on link "Prev" at bounding box center [305, 377] width 27 height 27
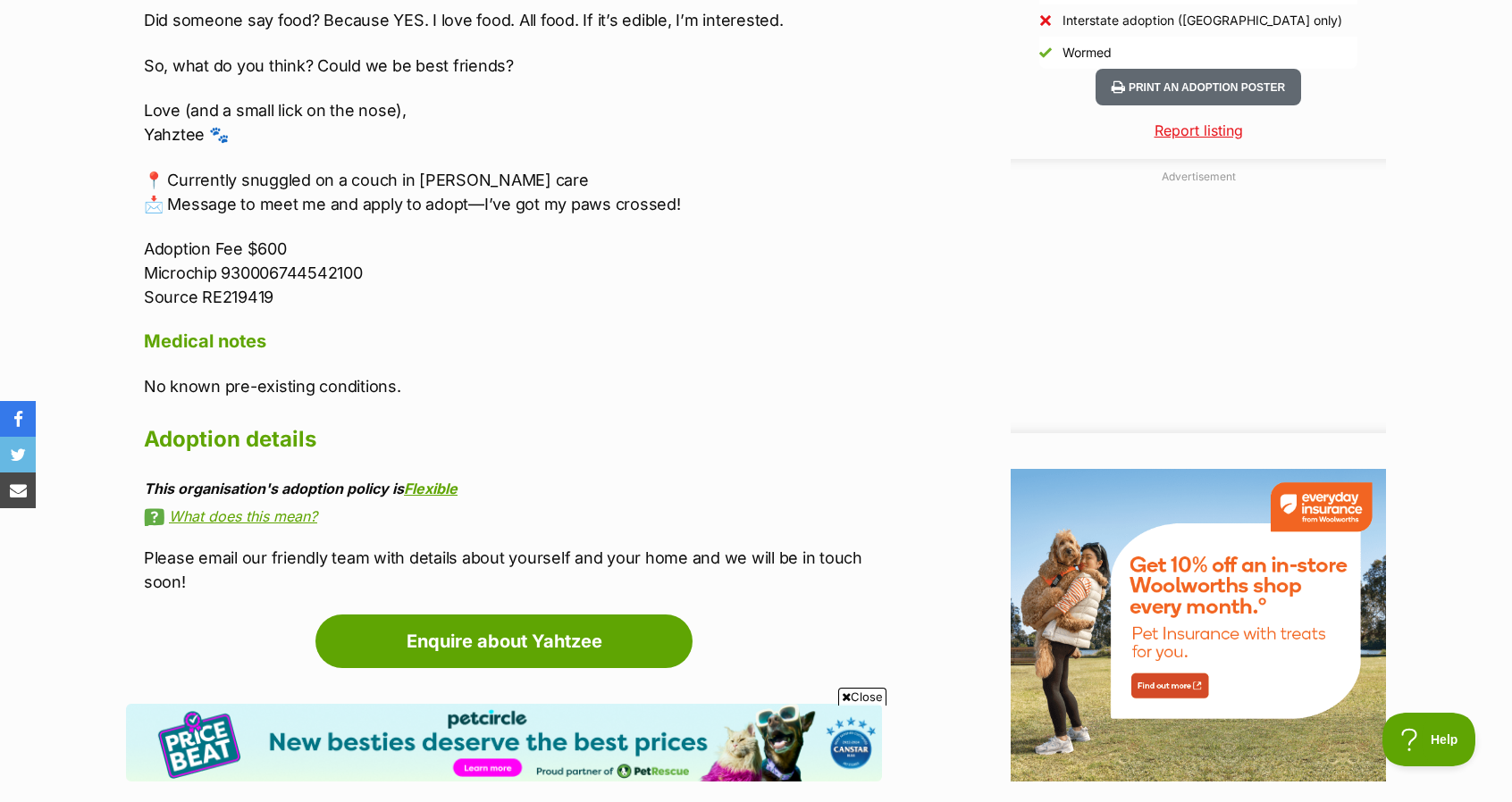
scroll to position [1715, 0]
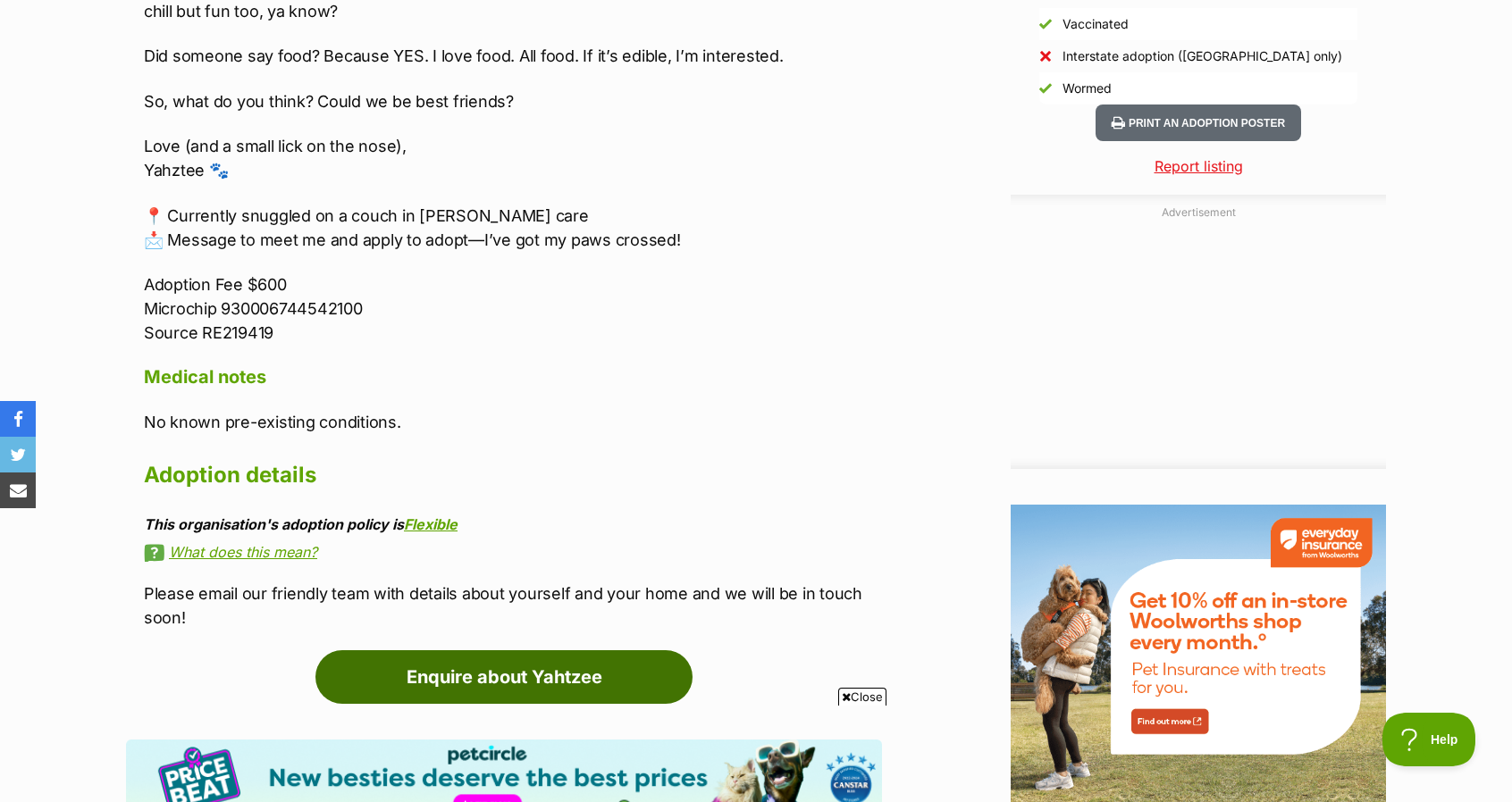
click at [492, 650] on link "Enquire about Yahtzee" at bounding box center [503, 677] width 377 height 54
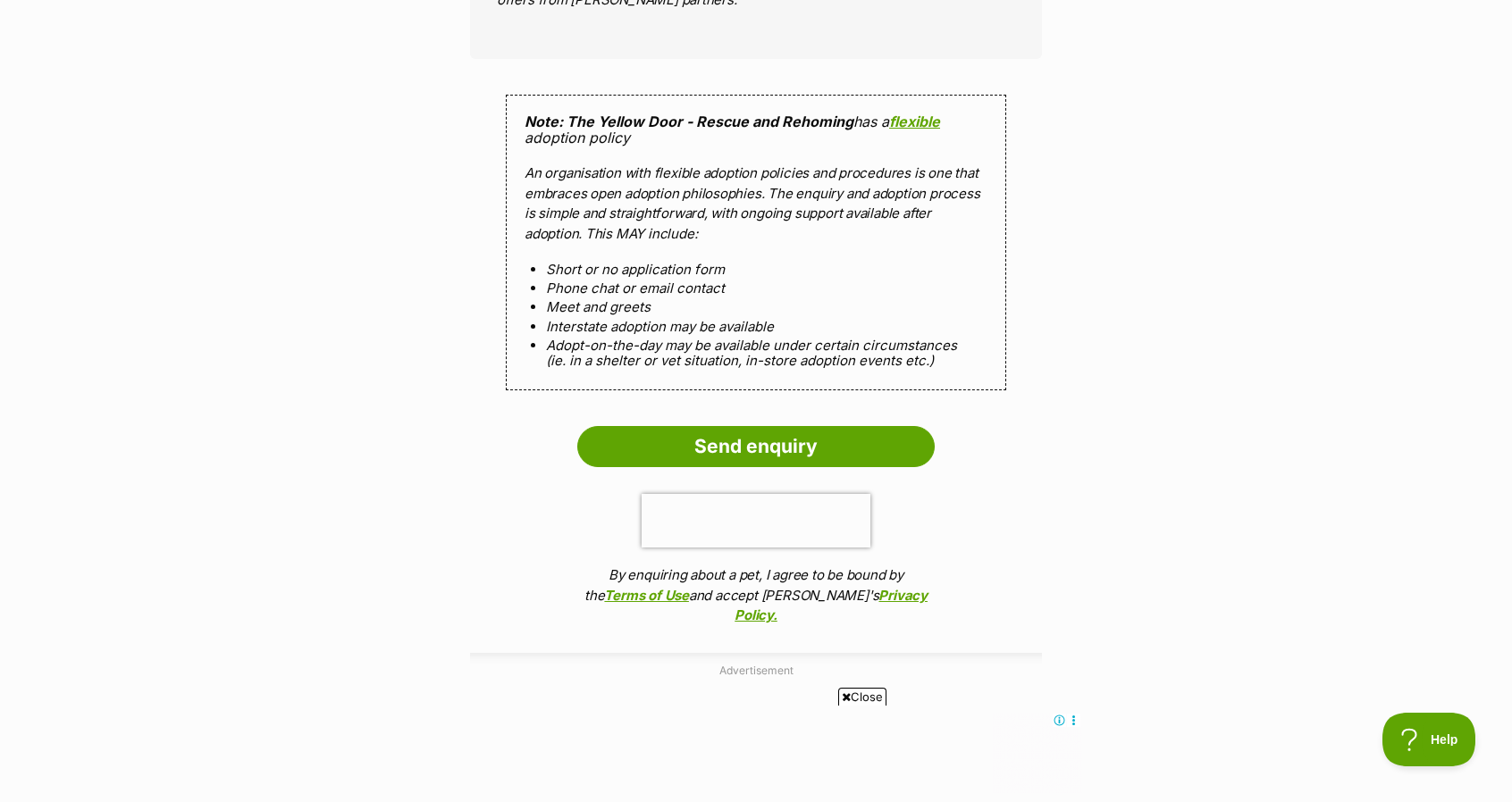
scroll to position [1552, 0]
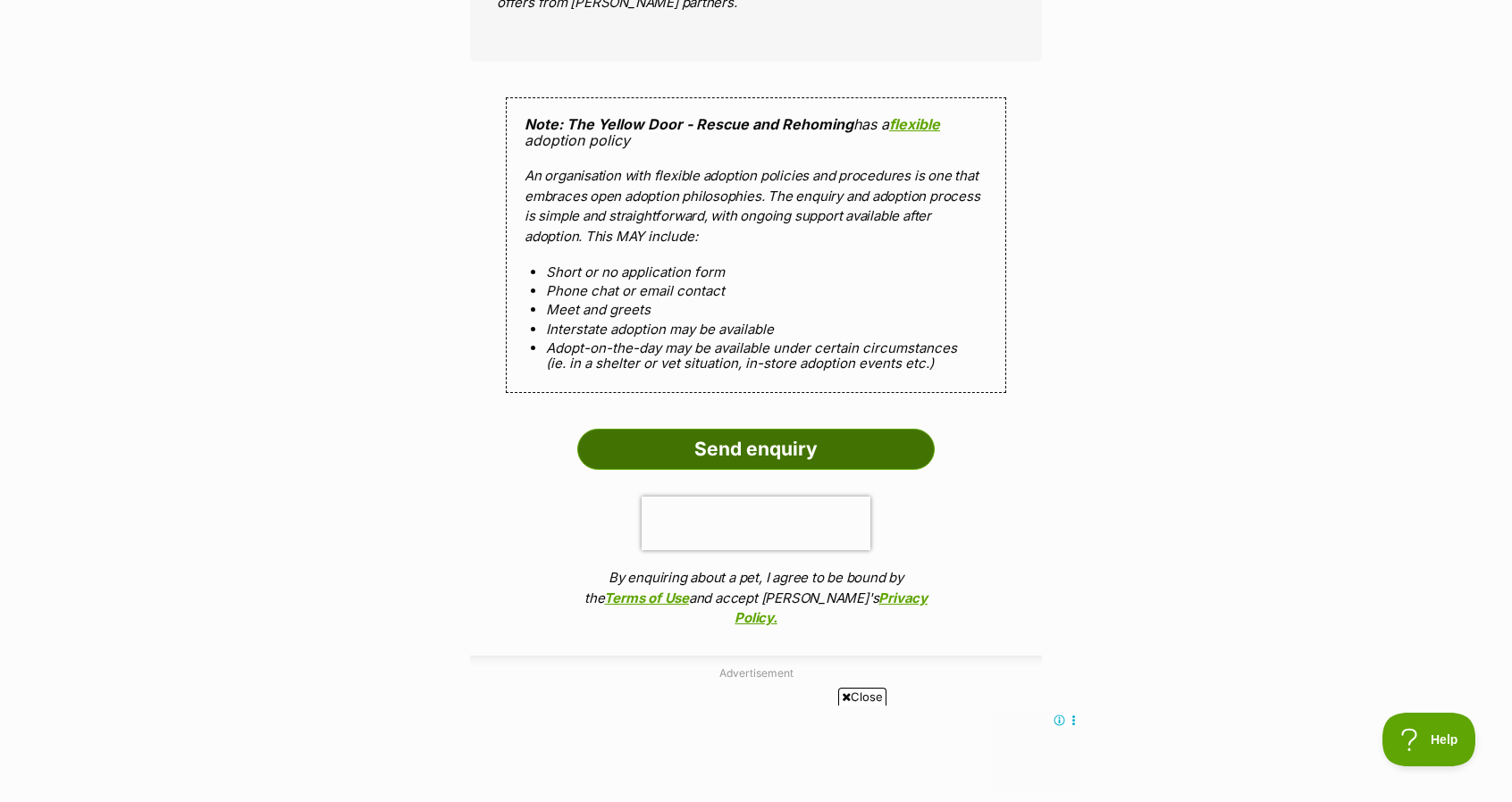
click at [836, 440] on input "Send enquiry" at bounding box center [756, 449] width 357 height 41
